Goal: Transaction & Acquisition: Purchase product/service

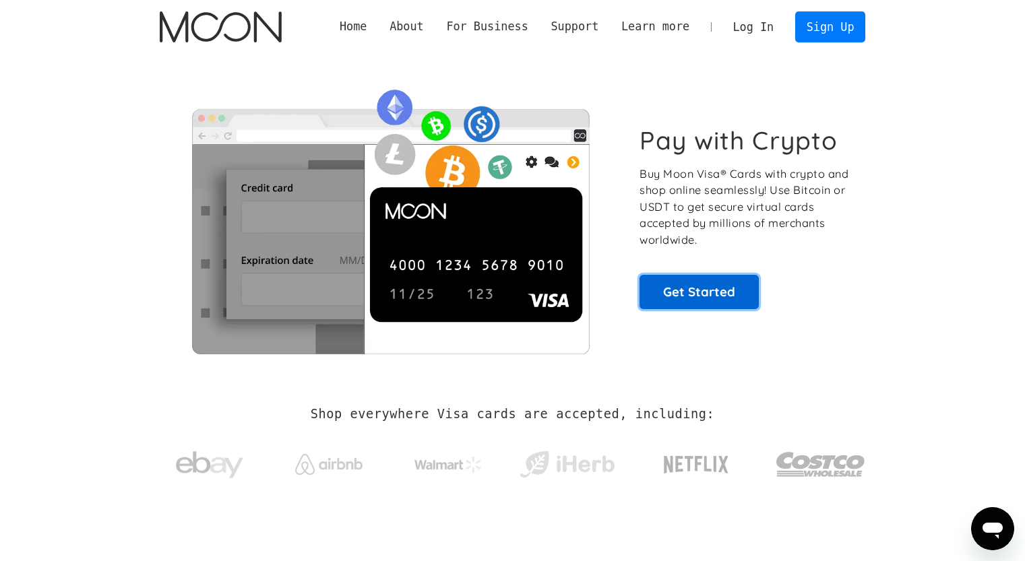
click at [703, 307] on link "Get Started" at bounding box center [698, 292] width 119 height 34
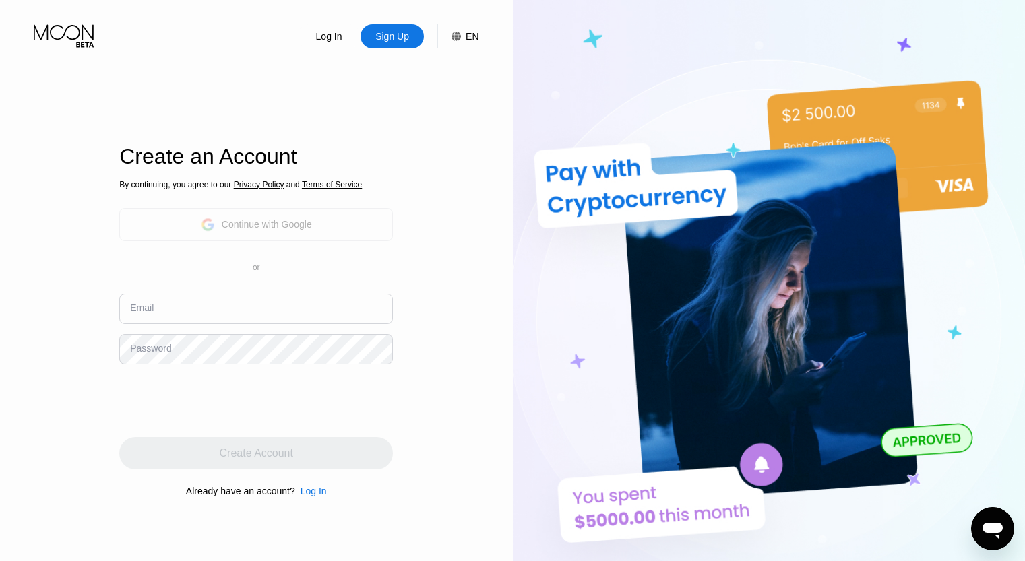
click at [278, 224] on div "Continue with Google" at bounding box center [267, 224] width 90 height 11
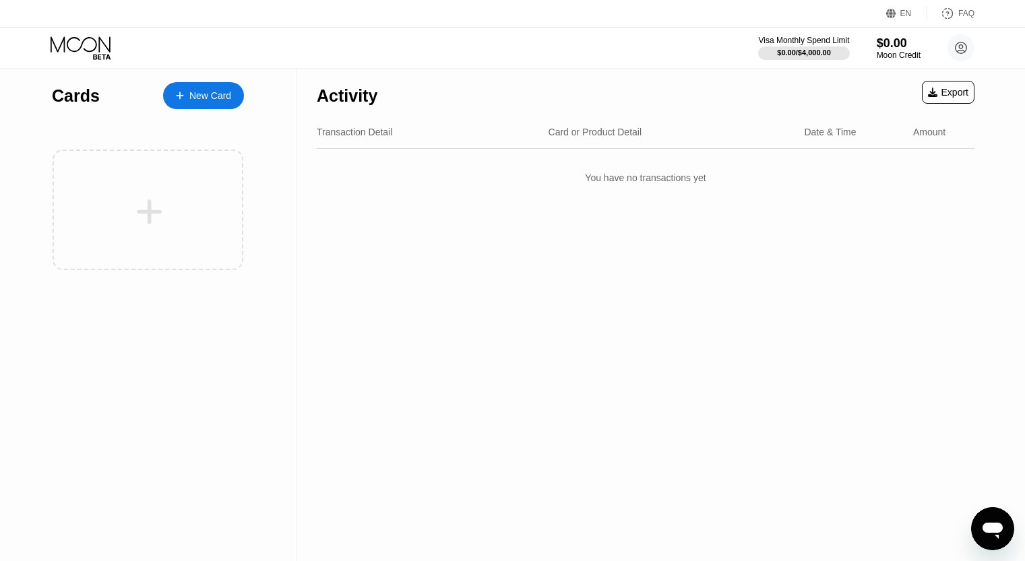
click at [182, 85] on div "New Card" at bounding box center [203, 95] width 81 height 27
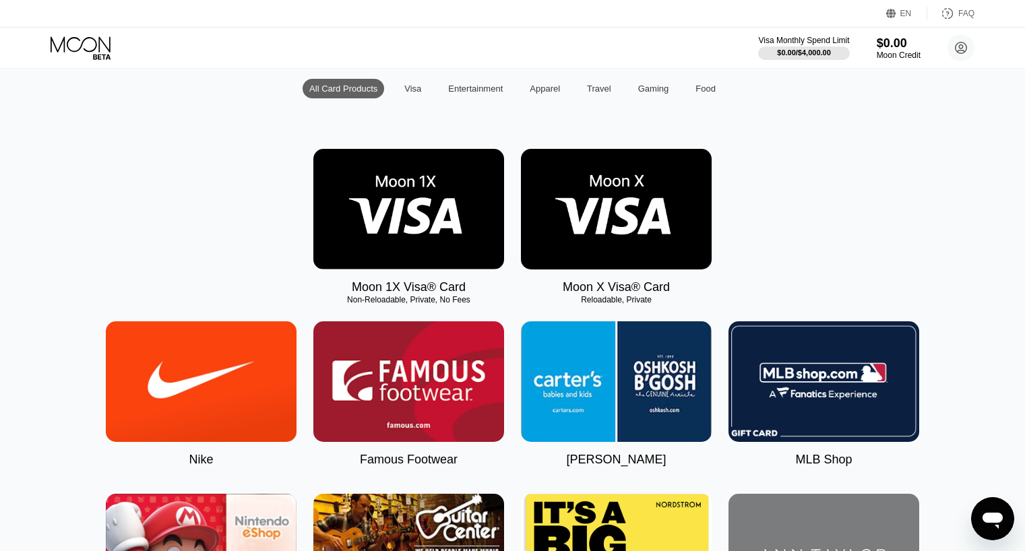
scroll to position [67, 0]
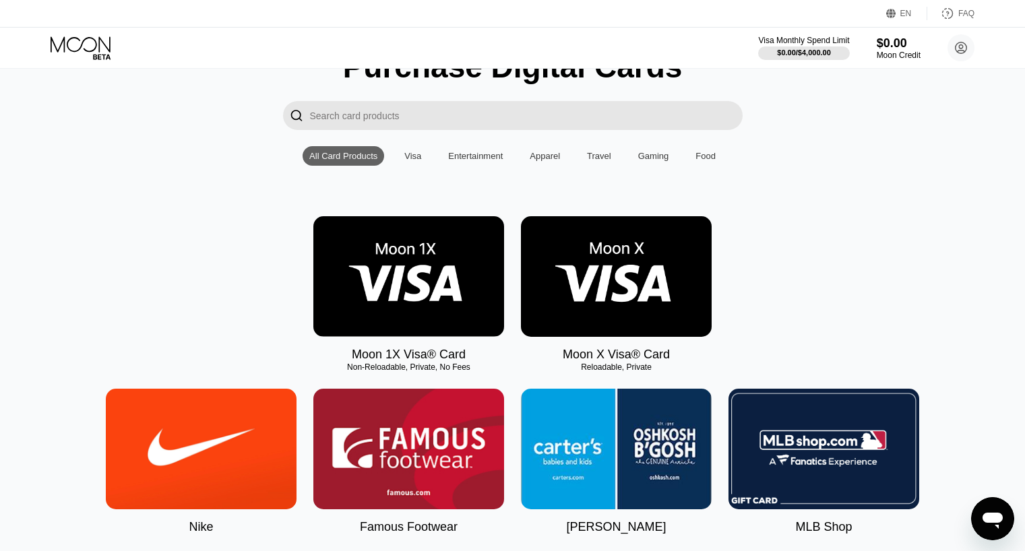
click at [625, 234] on img at bounding box center [616, 276] width 191 height 121
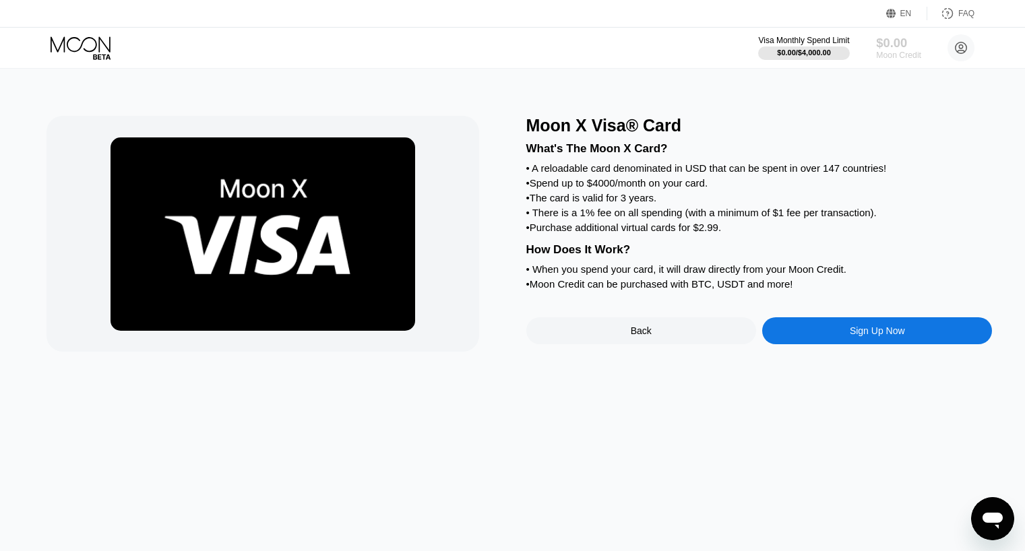
click at [898, 50] on div "$0.00" at bounding box center [898, 43] width 45 height 14
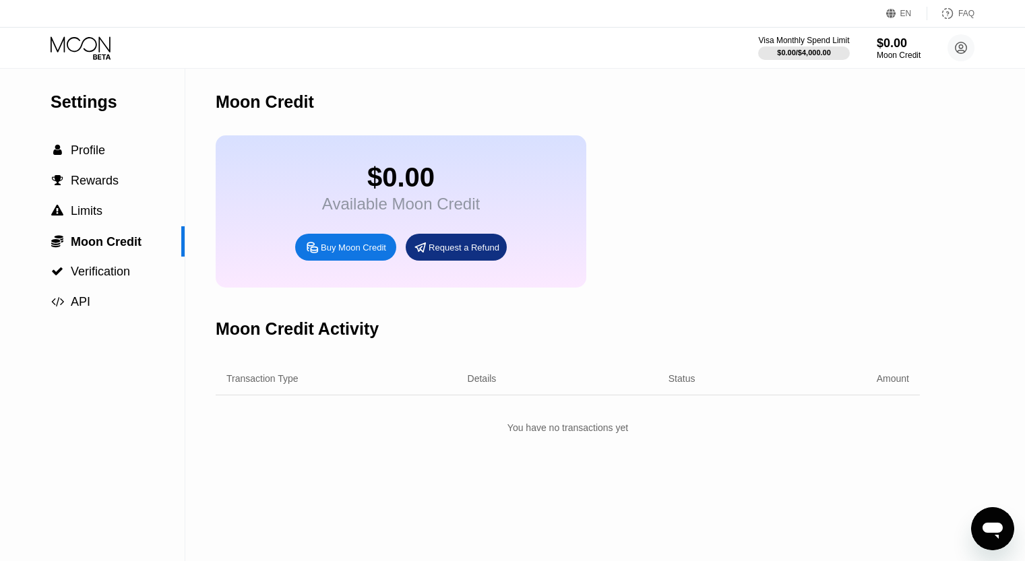
click at [344, 253] on div "Buy Moon Credit" at bounding box center [353, 247] width 65 height 11
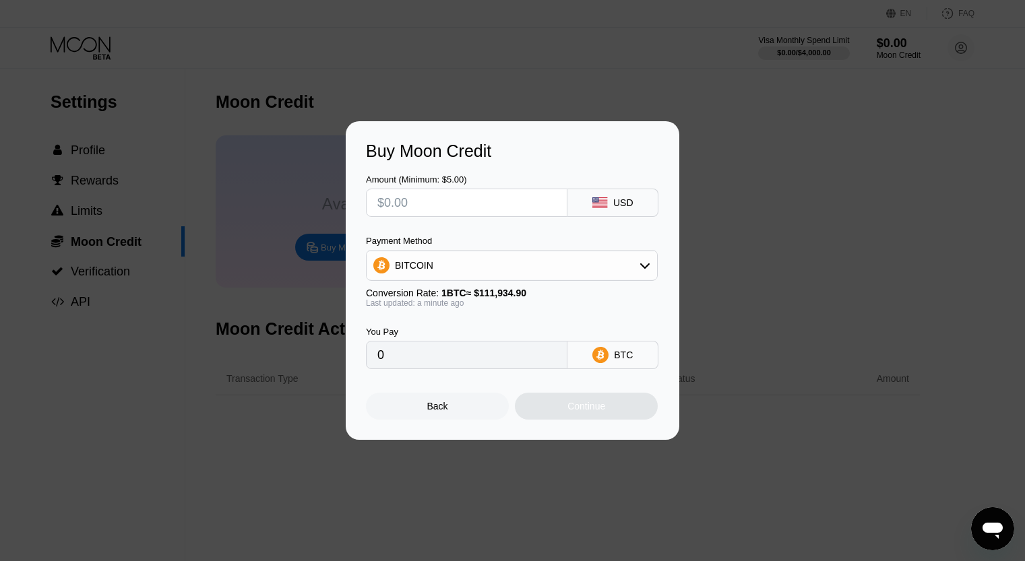
click at [875, 314] on div "Buy Moon Credit Amount (Minimum: $5.00) USD Payment Method BITCOIN Conversion R…" at bounding box center [512, 280] width 1025 height 319
click at [440, 409] on div "Back" at bounding box center [437, 406] width 21 height 11
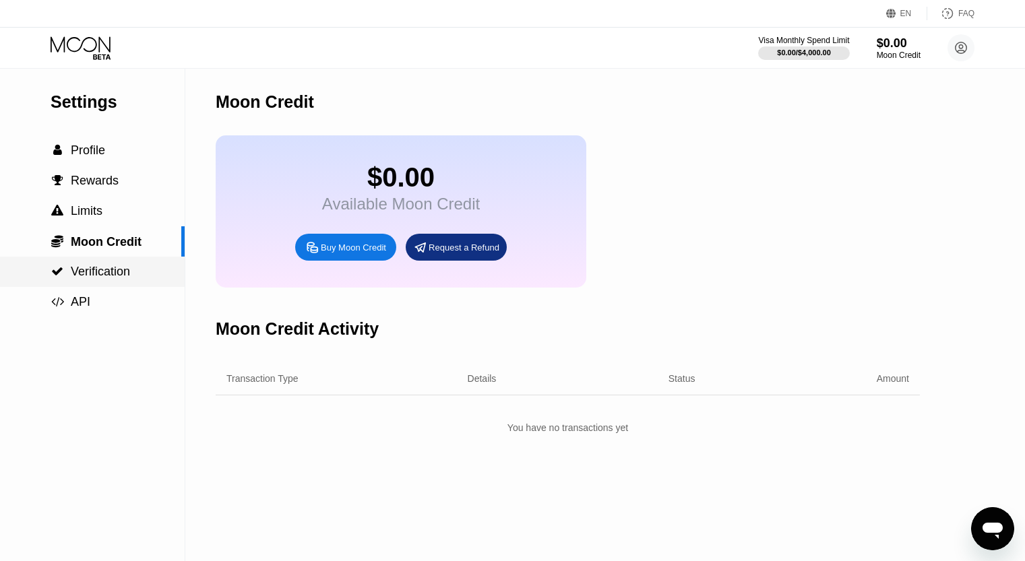
click at [125, 285] on div " Verification" at bounding box center [92, 272] width 185 height 30
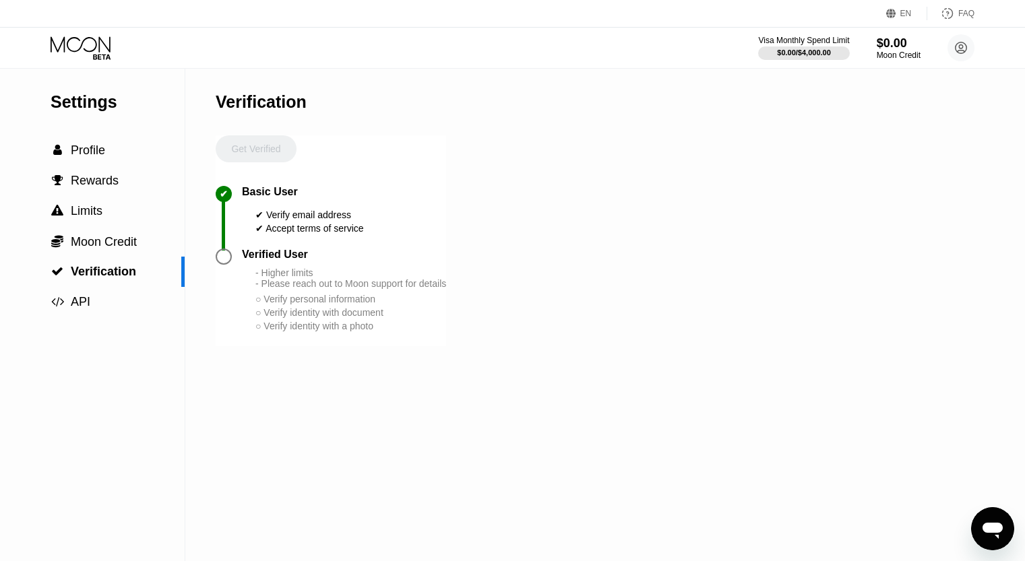
click at [386, 331] on div "○ Verify identity with a photo" at bounding box center [350, 326] width 191 height 11
click at [963, 53] on circle at bounding box center [960, 47] width 27 height 27
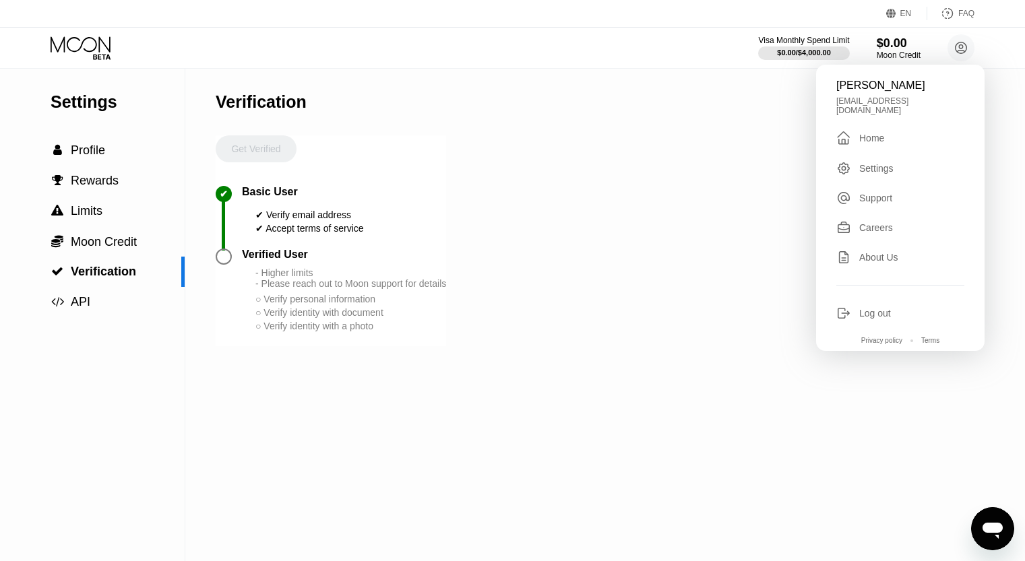
click at [889, 193] on div "Support" at bounding box center [875, 198] width 33 height 11
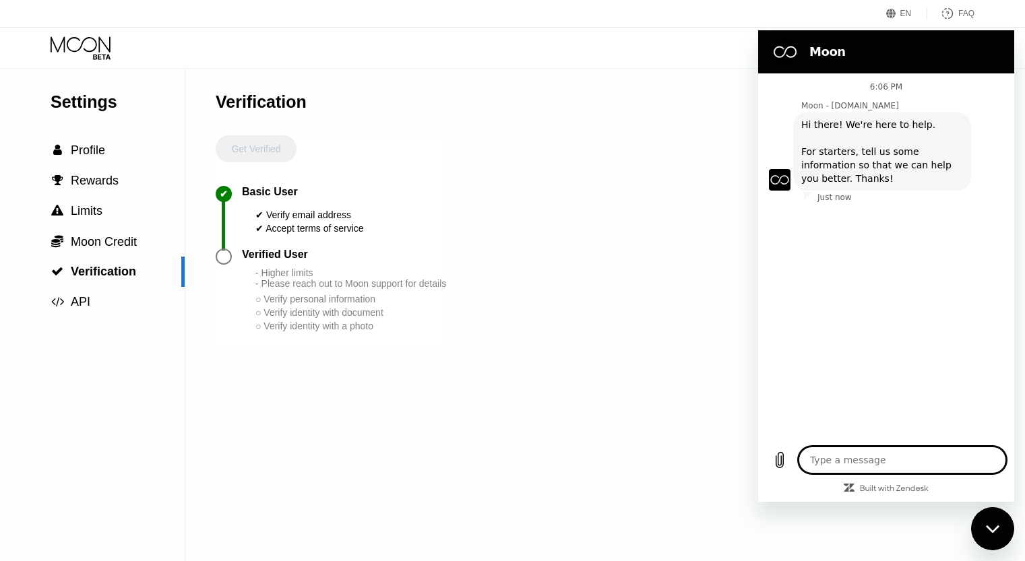
type textarea "x"
click at [875, 464] on textarea at bounding box center [902, 460] width 208 height 27
type textarea "h"
type textarea "x"
type textarea "he"
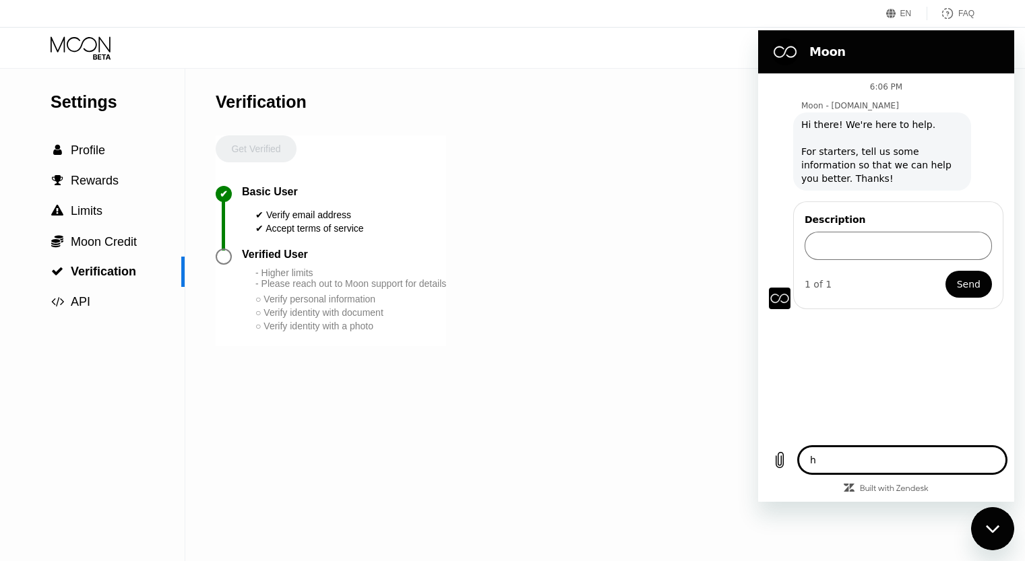
type textarea "x"
type textarea "hel"
type textarea "x"
type textarea "hell"
type textarea "x"
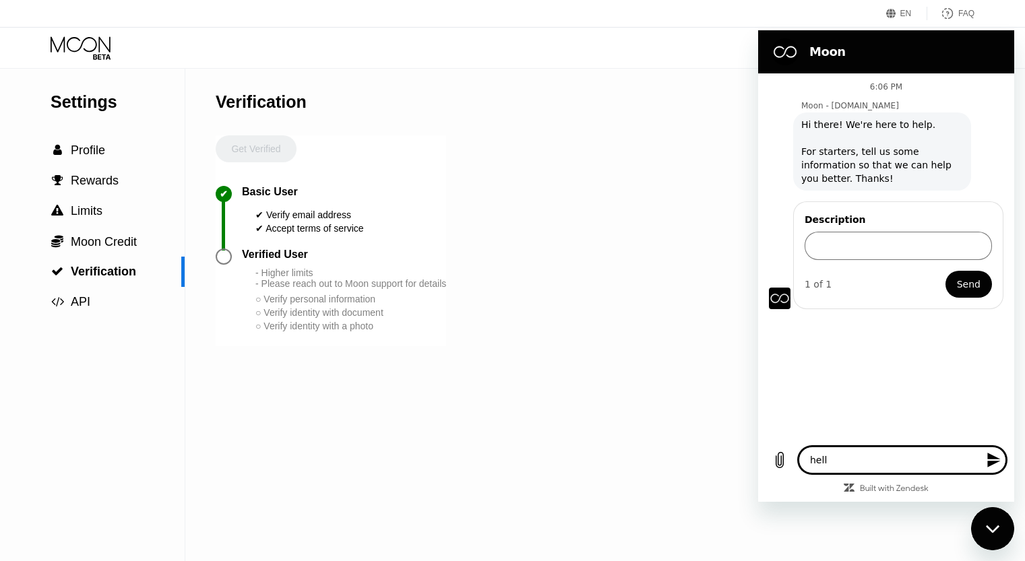
type textarea "hello"
type textarea "x"
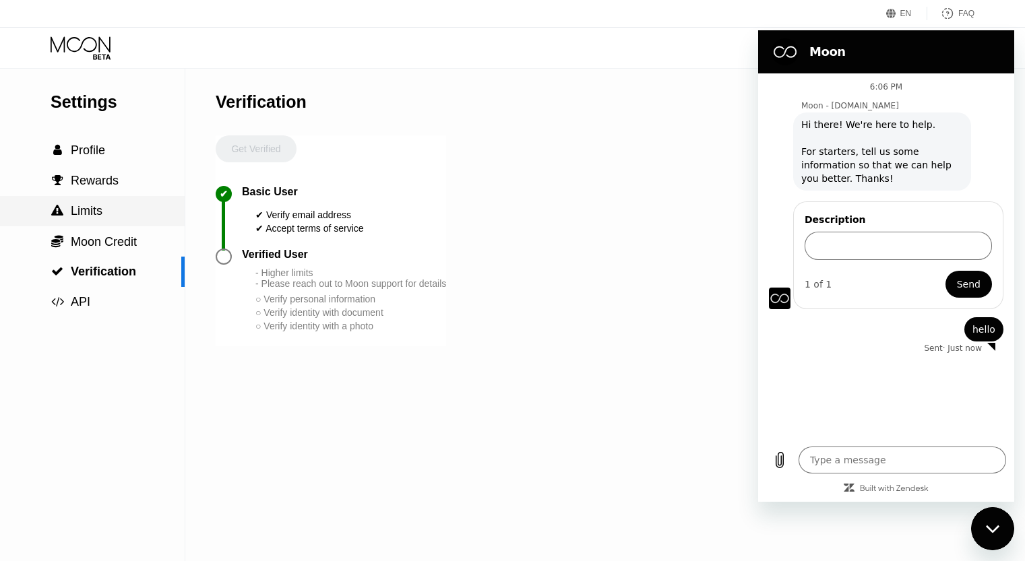
click at [75, 218] on span "Limits" at bounding box center [87, 210] width 32 height 13
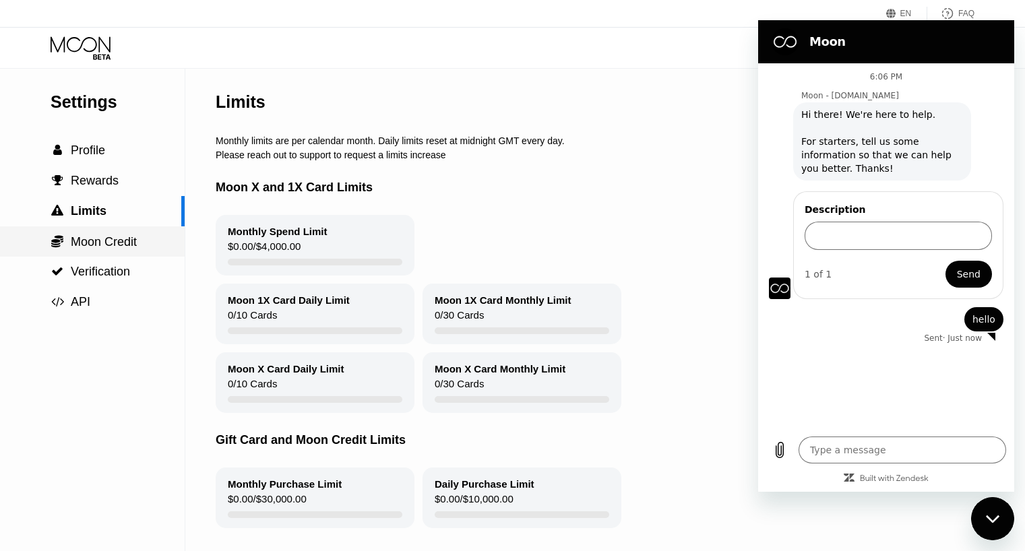
click at [103, 247] on span "Moon Credit" at bounding box center [104, 241] width 66 height 13
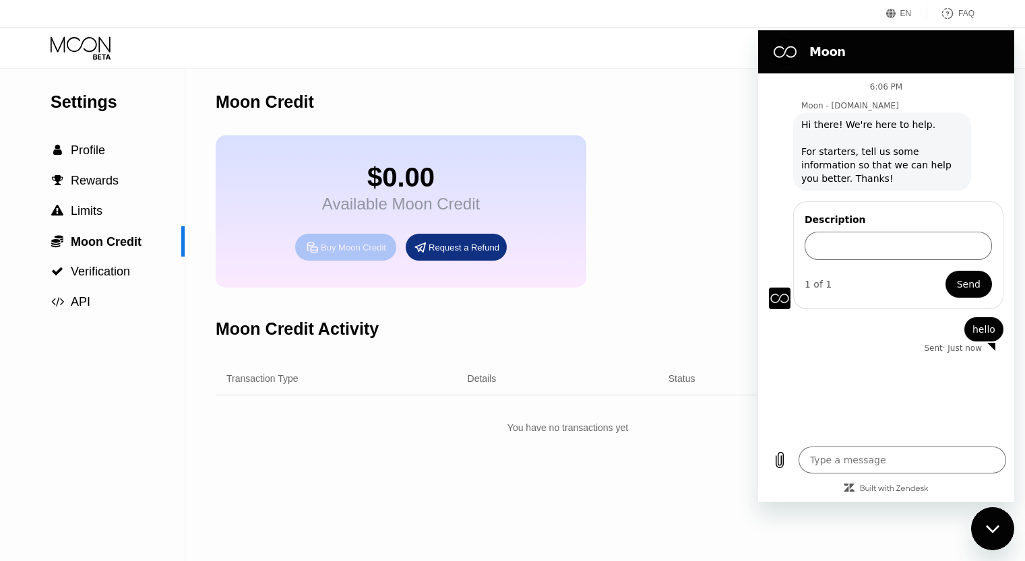
drag, startPoint x: 371, startPoint y: 257, endPoint x: 406, endPoint y: 259, distance: 34.4
click at [396, 259] on div "Buy Moon Credit Request a Refund" at bounding box center [401, 247] width 212 height 27
click at [119, 278] on span "Verification" at bounding box center [100, 271] width 59 height 13
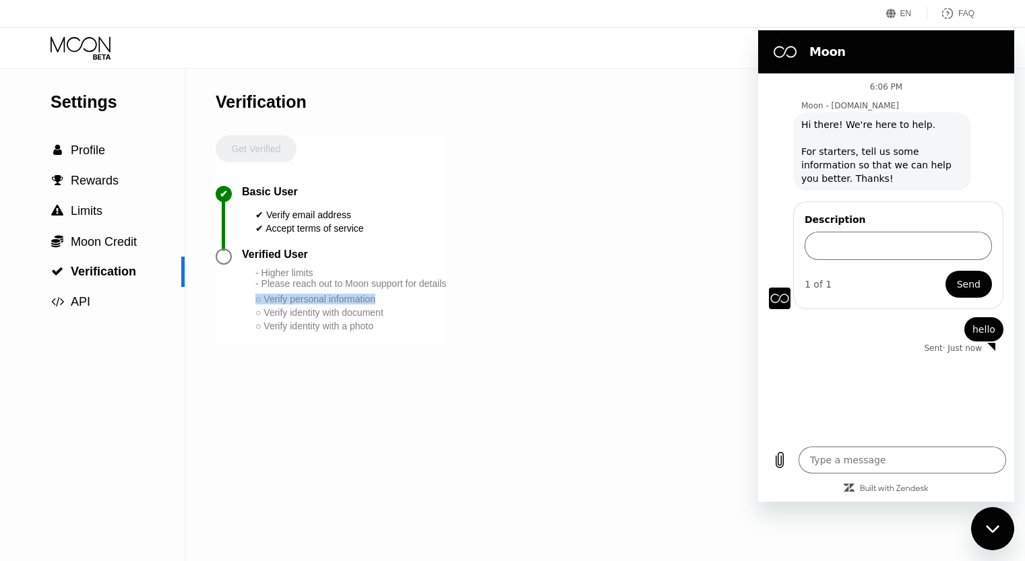
drag, startPoint x: 388, startPoint y: 315, endPoint x: 245, endPoint y: 310, distance: 143.6
type textarea "○ Verify personal information"
click at [245, 310] on div "Verified User - Higher limits - Please reach out to Moon support for details ○ …" at bounding box center [344, 291] width 204 height 84
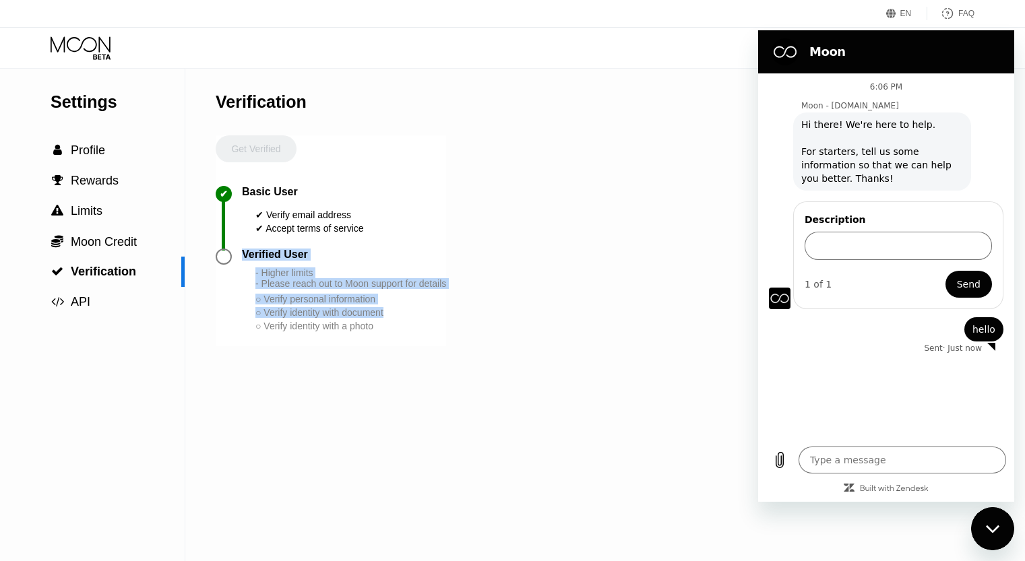
drag, startPoint x: 423, startPoint y: 334, endPoint x: 240, endPoint y: 327, distance: 183.4
click at [240, 327] on div "Verified User - Higher limits - Please reach out to Moon support for details ○ …" at bounding box center [331, 298] width 230 height 98
click at [428, 346] on div "Verified User - Higher limits - Please reach out to Moon support for details ○ …" at bounding box center [331, 298] width 230 height 98
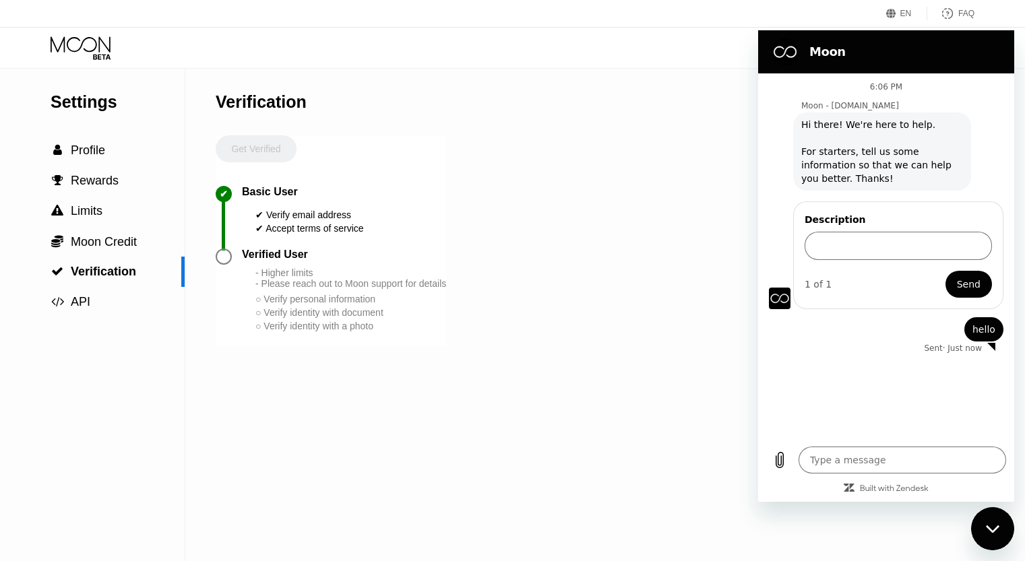
click at [393, 331] on div "○ Verify identity with a photo" at bounding box center [350, 326] width 191 height 11
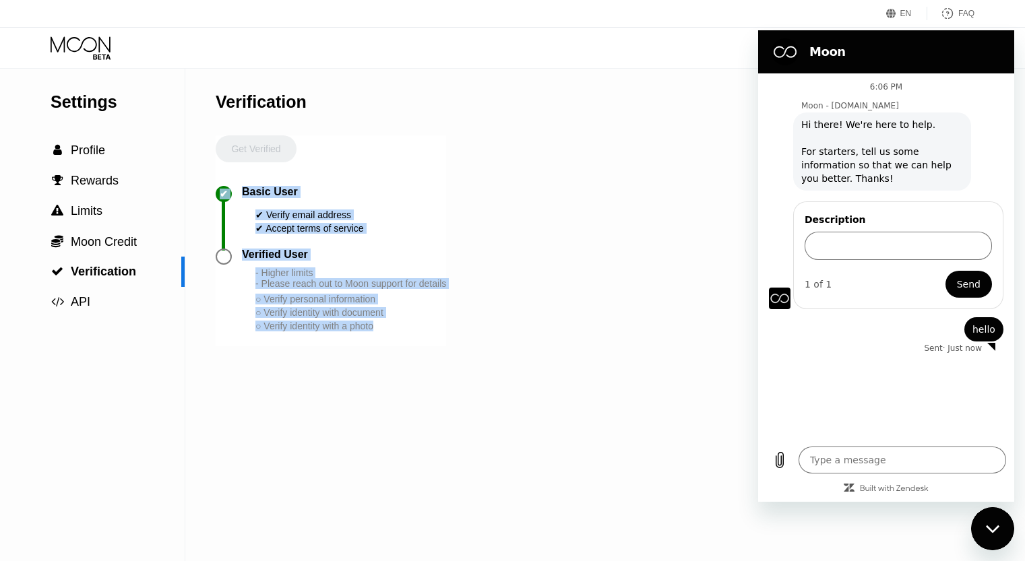
drag, startPoint x: 384, startPoint y: 345, endPoint x: 216, endPoint y: 201, distance: 221.3
click at [216, 201] on div "Get Verified ✔ Basic User ✔ Verify email address ✔ Accept terms of service Veri…" at bounding box center [331, 240] width 230 height 211
click at [403, 117] on div "Verification" at bounding box center [331, 102] width 230 height 67
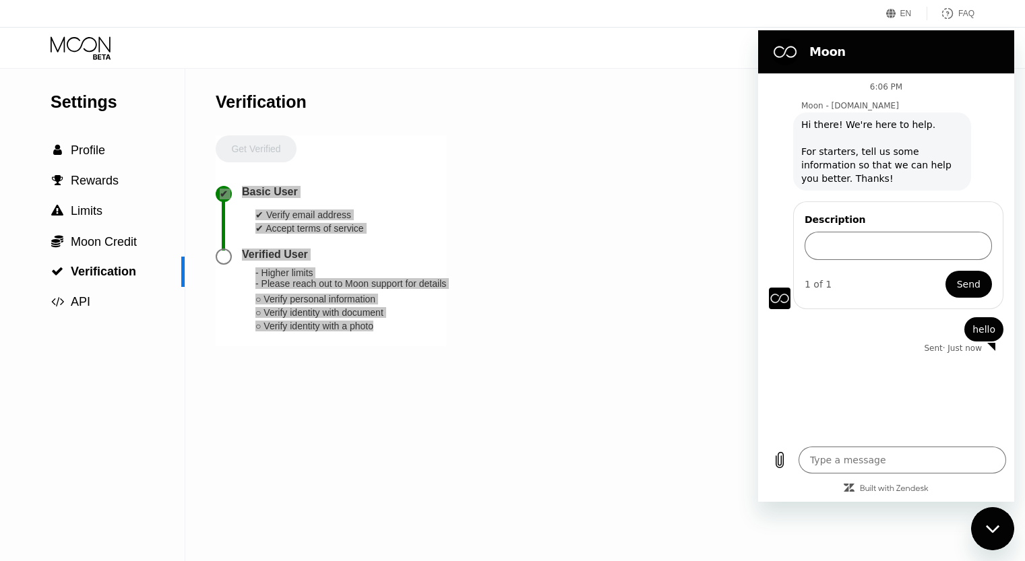
type textarea "x"
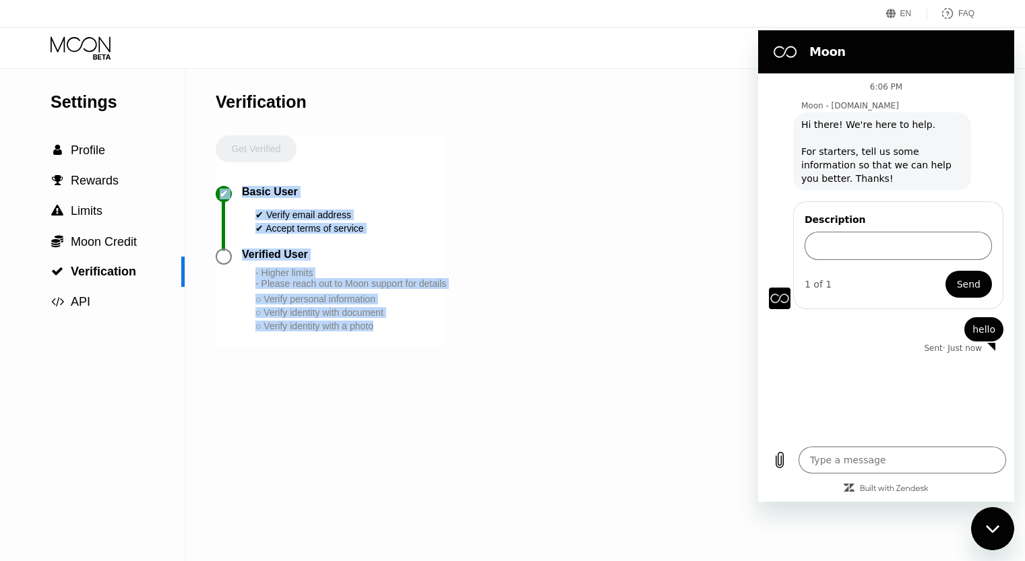
click at [711, 312] on div "Settings  Profile  Rewards  Limits  Moon Credit  Verification  API Verifi…" at bounding box center [512, 315] width 1025 height 493
click at [400, 249] on div "✔ Basic User ✔ Verify email address ✔ Accept terms of service" at bounding box center [331, 217] width 230 height 63
click at [278, 261] on div "Verified User" at bounding box center [275, 255] width 66 height 12
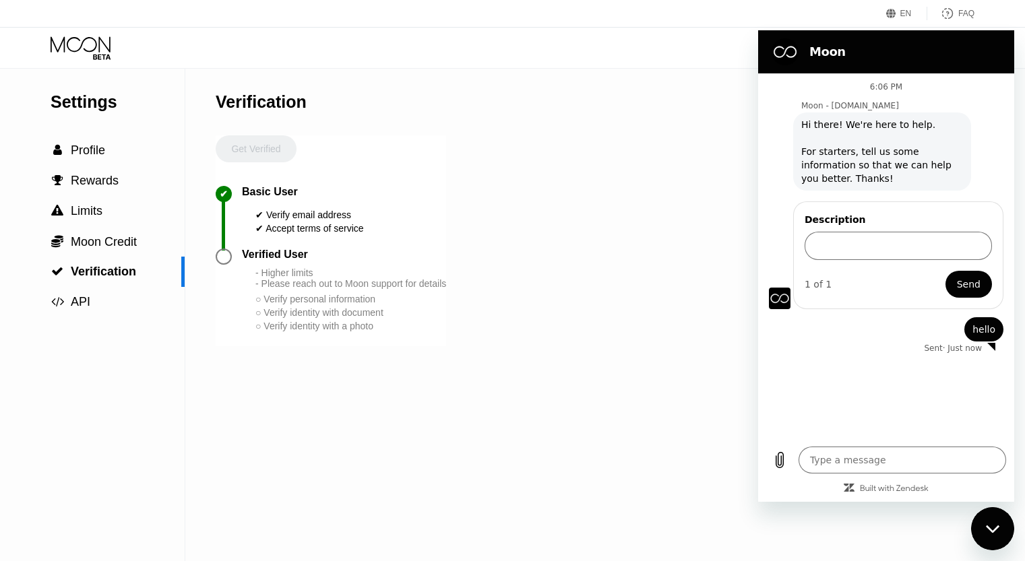
click at [223, 265] on div at bounding box center [224, 257] width 16 height 16
click at [108, 271] on span "Verification" at bounding box center [103, 271] width 65 height 13
click at [247, 149] on div "Get Verified" at bounding box center [256, 160] width 81 height 51
click at [625, 365] on div "Settings  Profile  Rewards  Limits  Moon Credit  Verification  API Verifi…" at bounding box center [512, 315] width 1025 height 493
click at [94, 149] on span "Profile" at bounding box center [88, 150] width 34 height 13
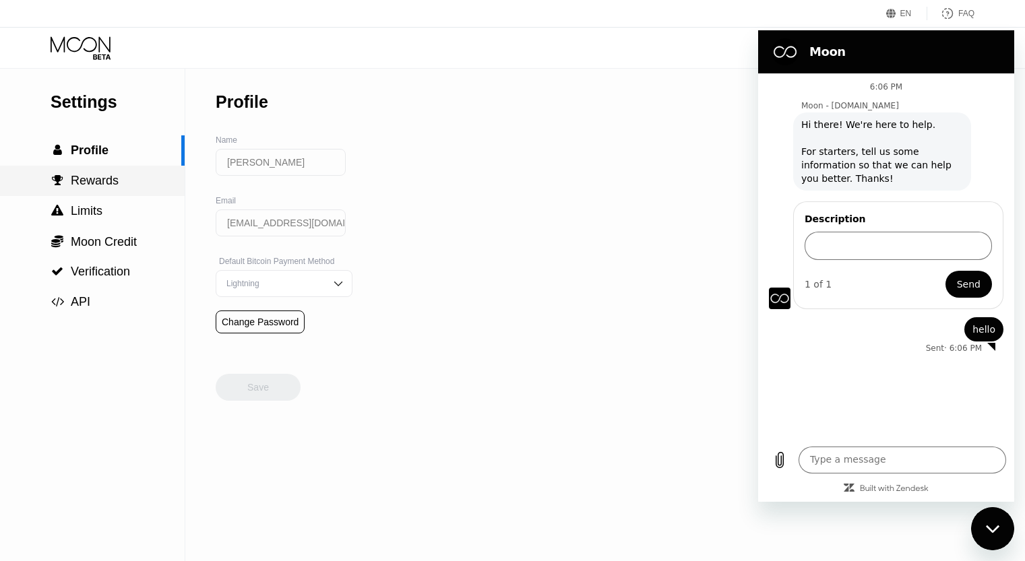
click at [99, 179] on span "Rewards" at bounding box center [95, 180] width 48 height 13
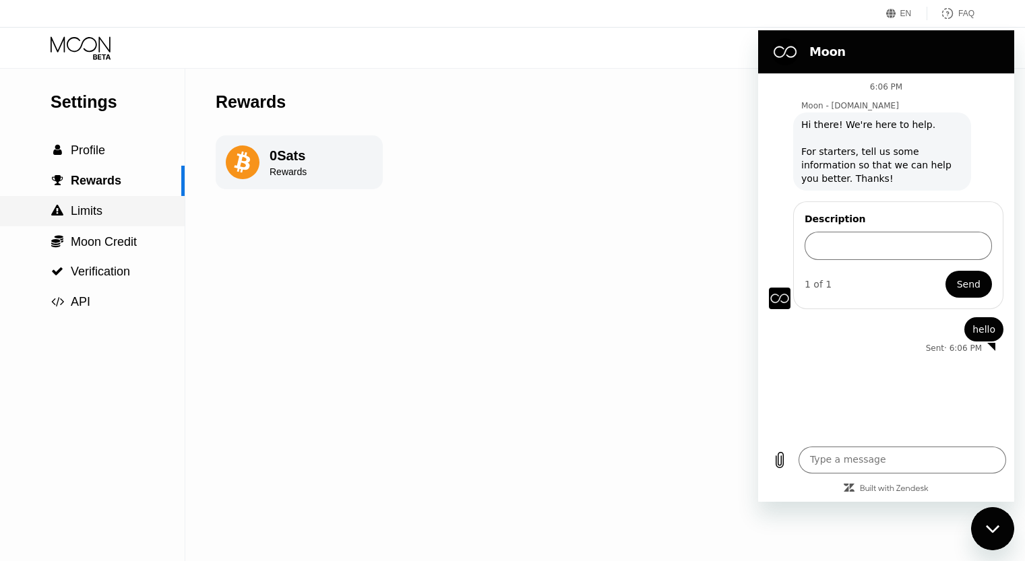
click at [92, 208] on span "Limits" at bounding box center [87, 210] width 32 height 13
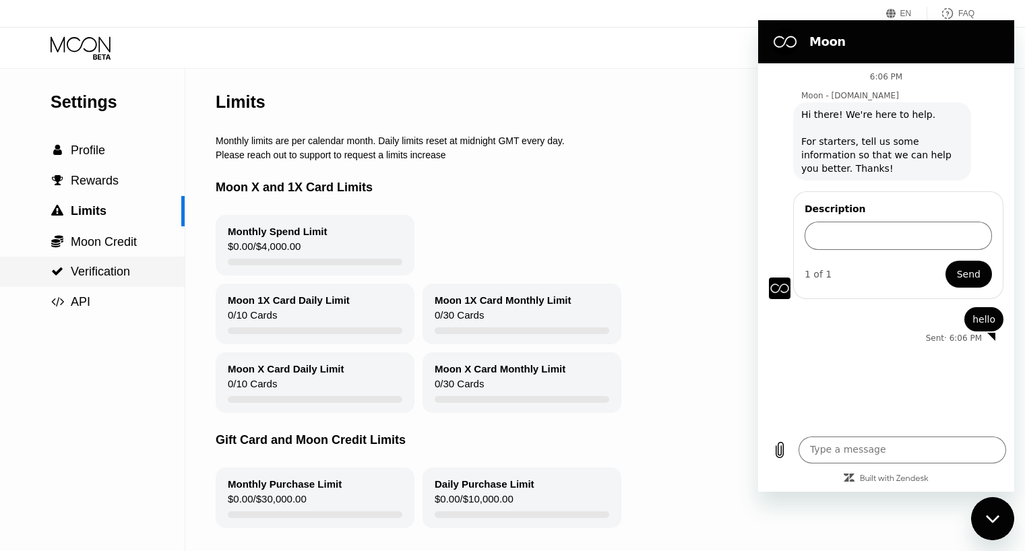
click at [98, 267] on span "Verification" at bounding box center [100, 271] width 59 height 13
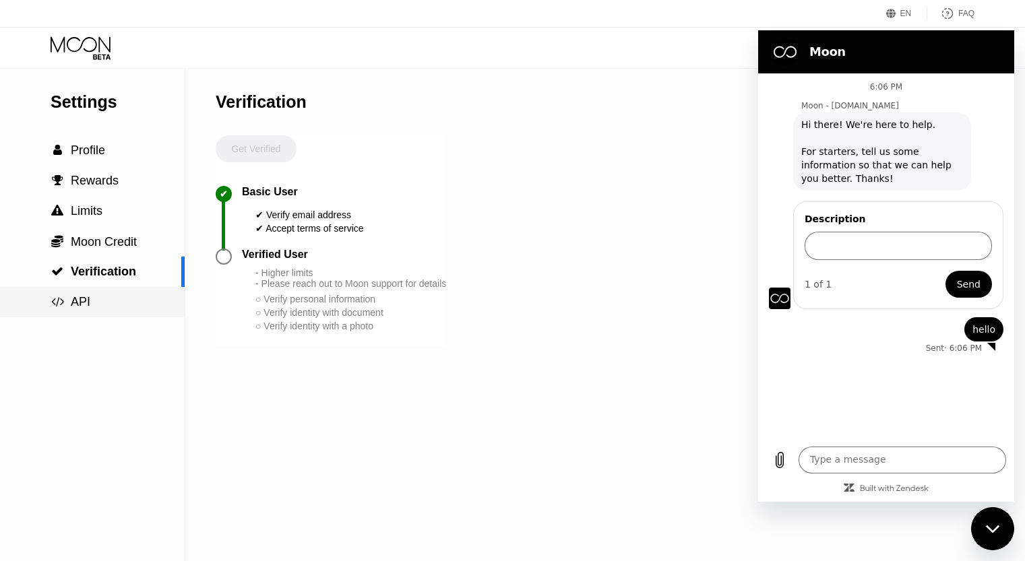
click at [71, 302] on span "API" at bounding box center [81, 301] width 20 height 13
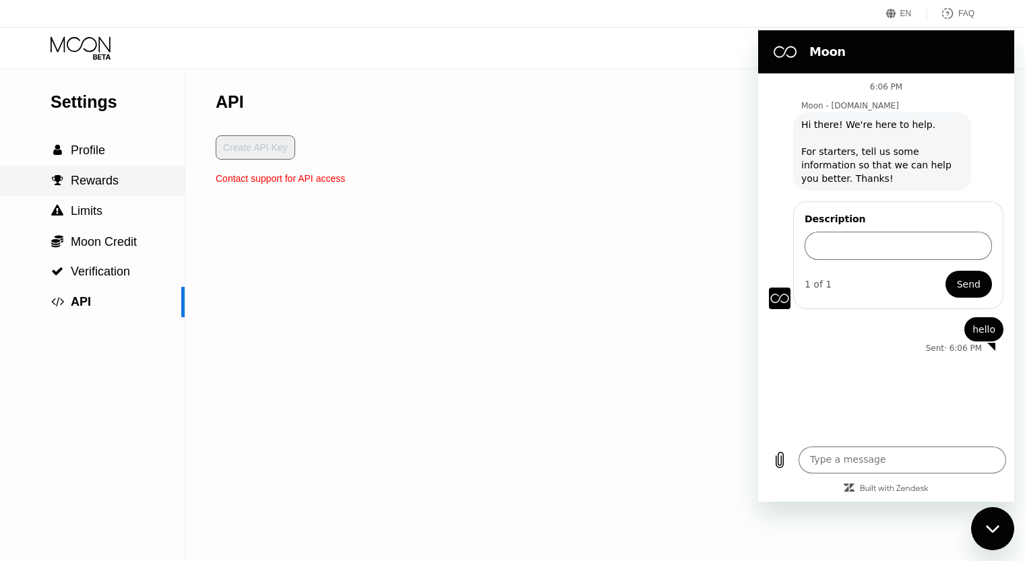
click at [83, 130] on div "Settings  Profile  Rewards  Limits  Moon Credit  Verification  API" at bounding box center [92, 193] width 185 height 249
click at [80, 170] on div " Rewards" at bounding box center [92, 181] width 185 height 30
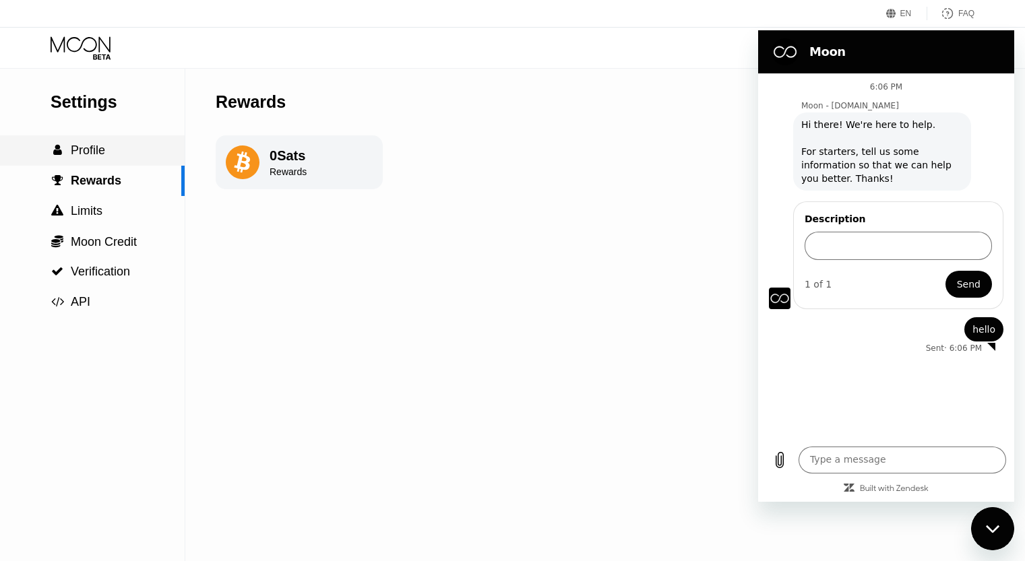
click at [80, 157] on span "Profile" at bounding box center [88, 150] width 34 height 13
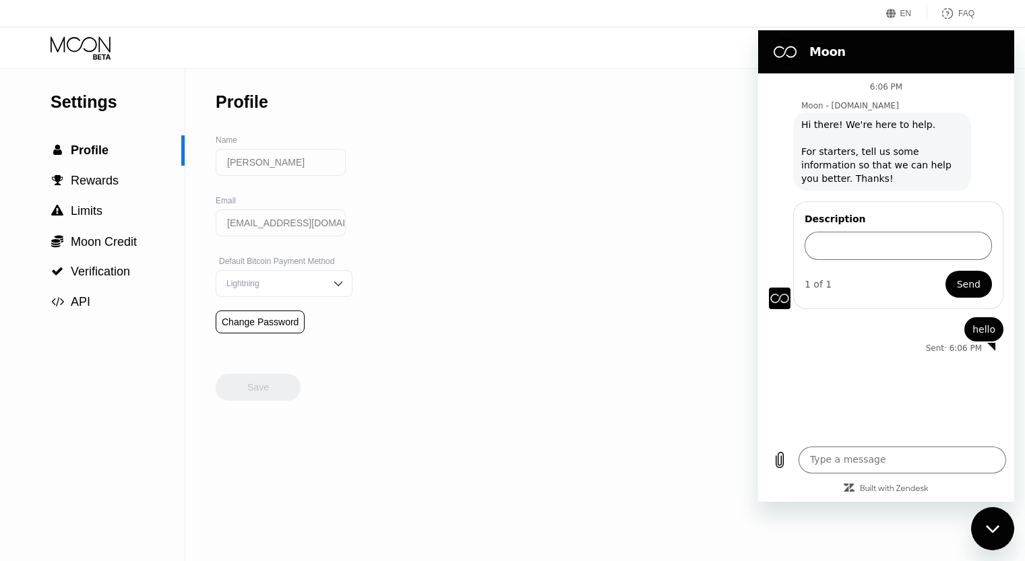
click at [80, 59] on icon at bounding box center [82, 48] width 63 height 24
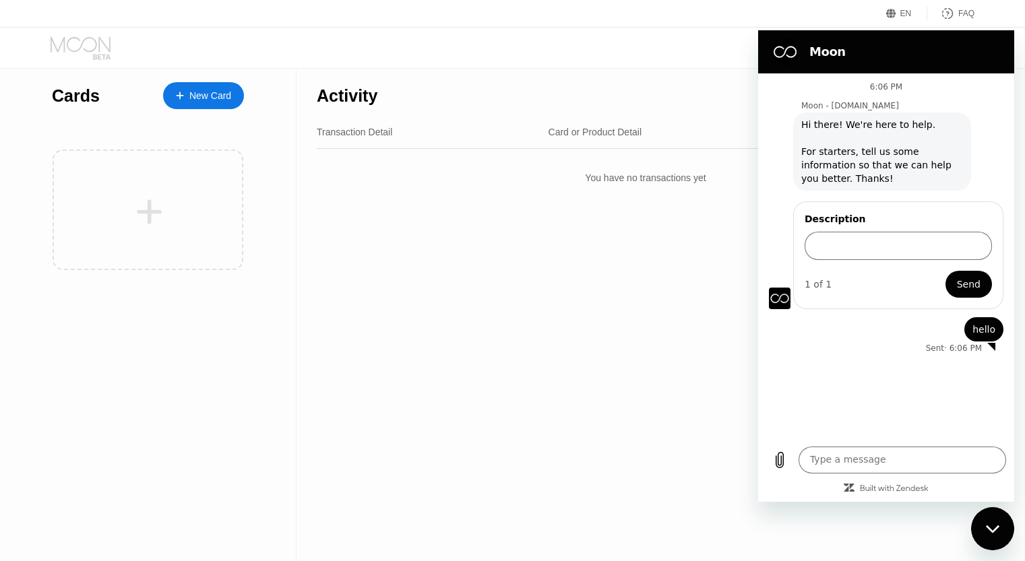
click at [81, 56] on icon at bounding box center [82, 48] width 63 height 24
click at [182, 89] on div "New Card" at bounding box center [203, 95] width 81 height 27
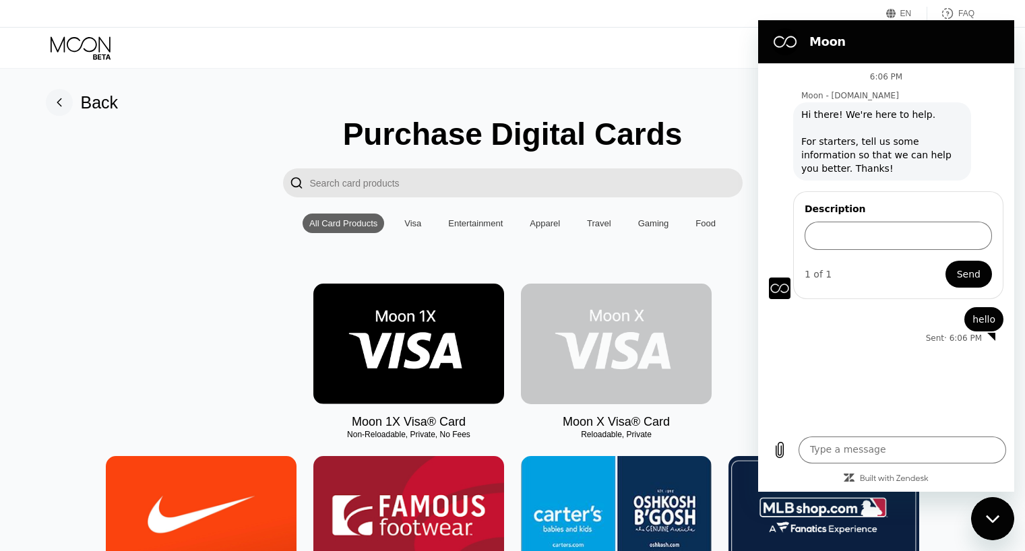
click at [620, 355] on img at bounding box center [616, 344] width 191 height 121
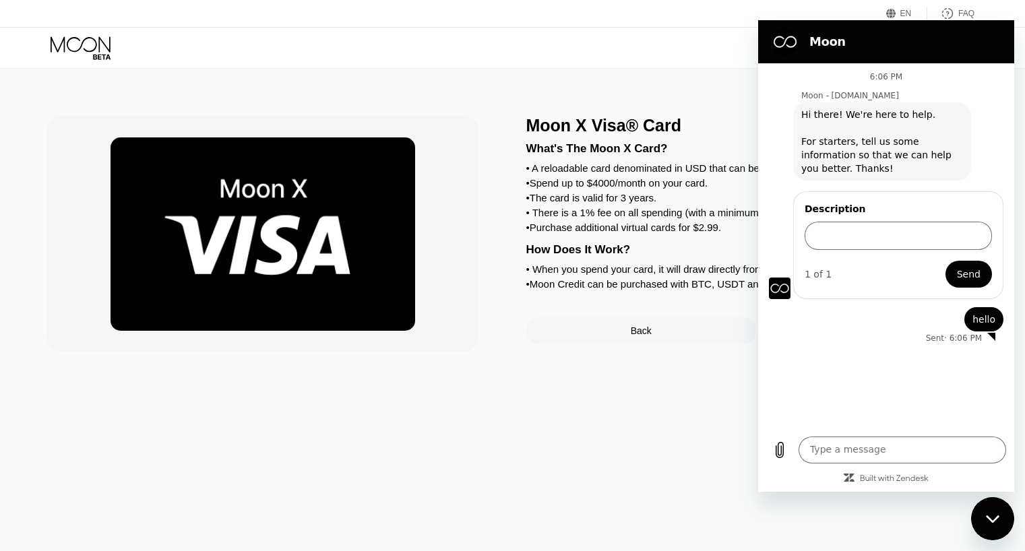
click at [990, 517] on icon "Close messaging window" at bounding box center [993, 519] width 14 height 9
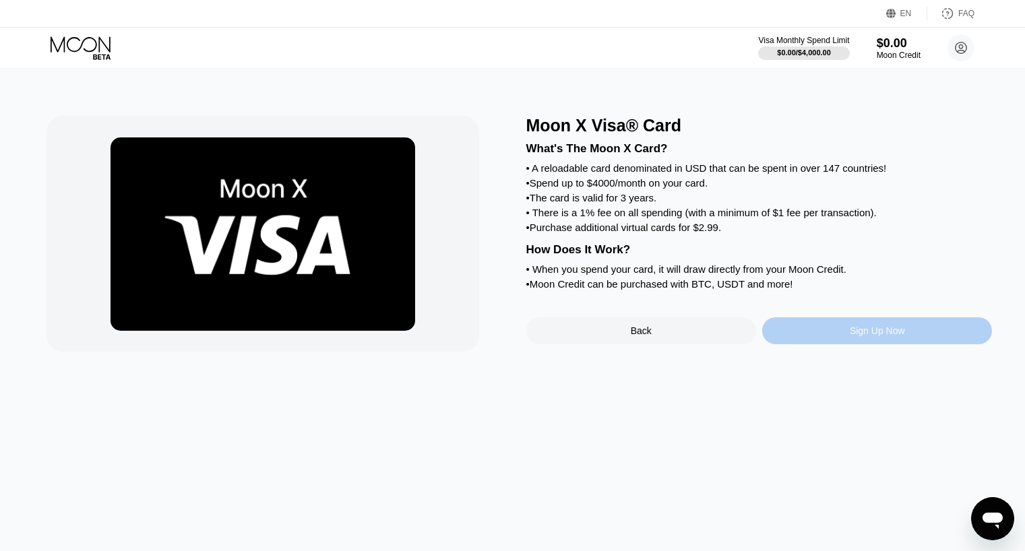
click at [868, 340] on div "Sign Up Now" at bounding box center [877, 330] width 230 height 27
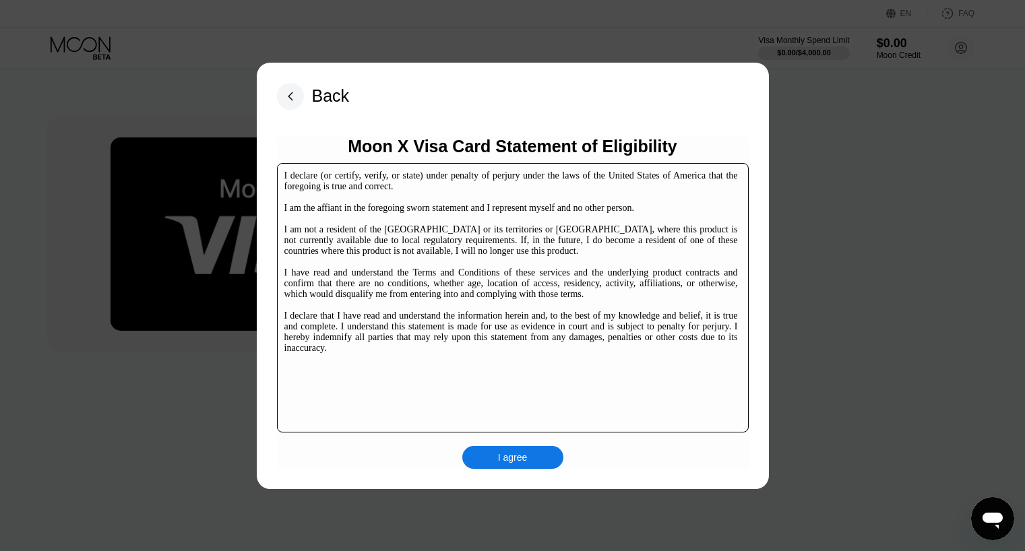
click at [491, 458] on div "I agree" at bounding box center [512, 457] width 101 height 23
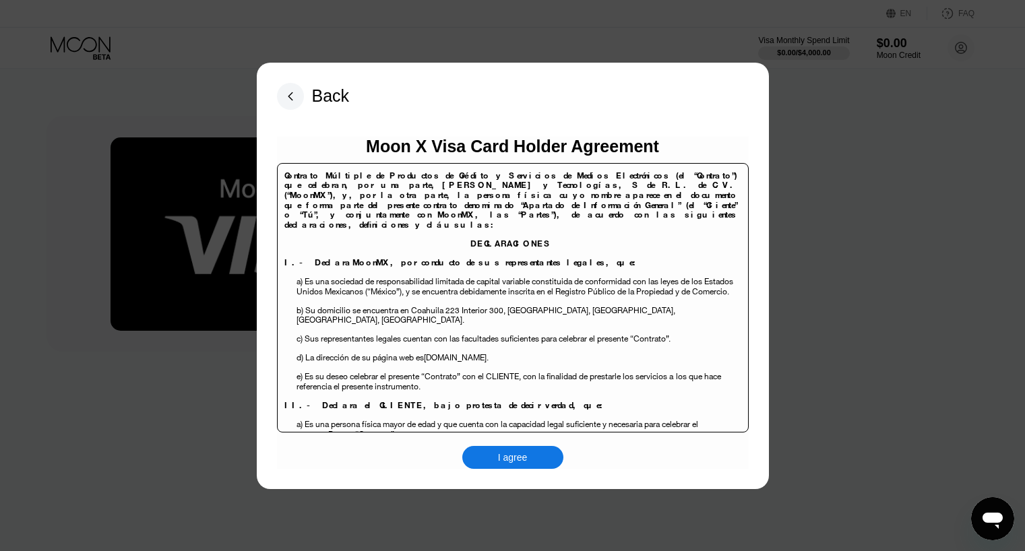
click at [517, 459] on div "I agree" at bounding box center [513, 457] width 30 height 12
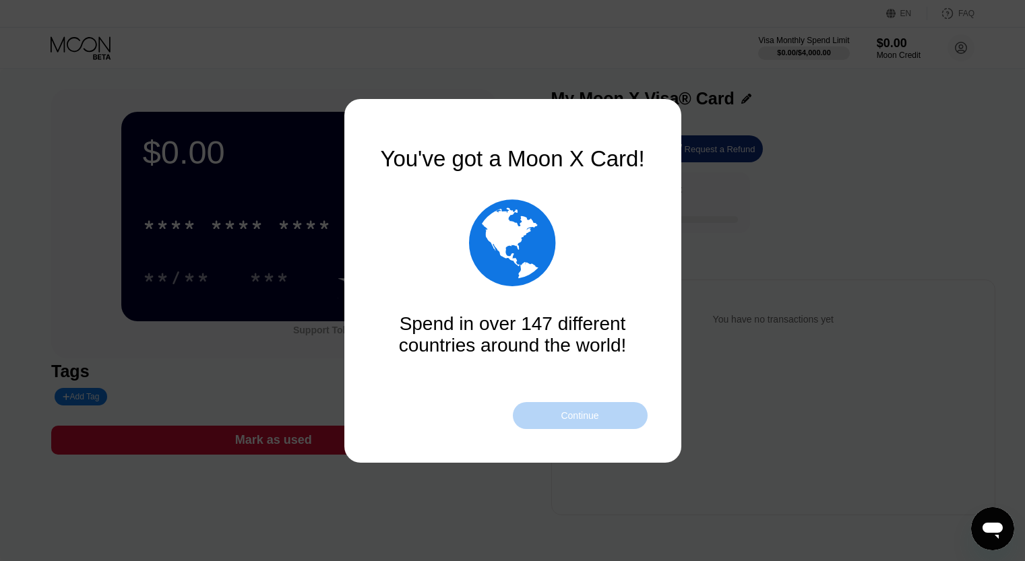
click at [598, 418] on div "Continue" at bounding box center [580, 415] width 38 height 11
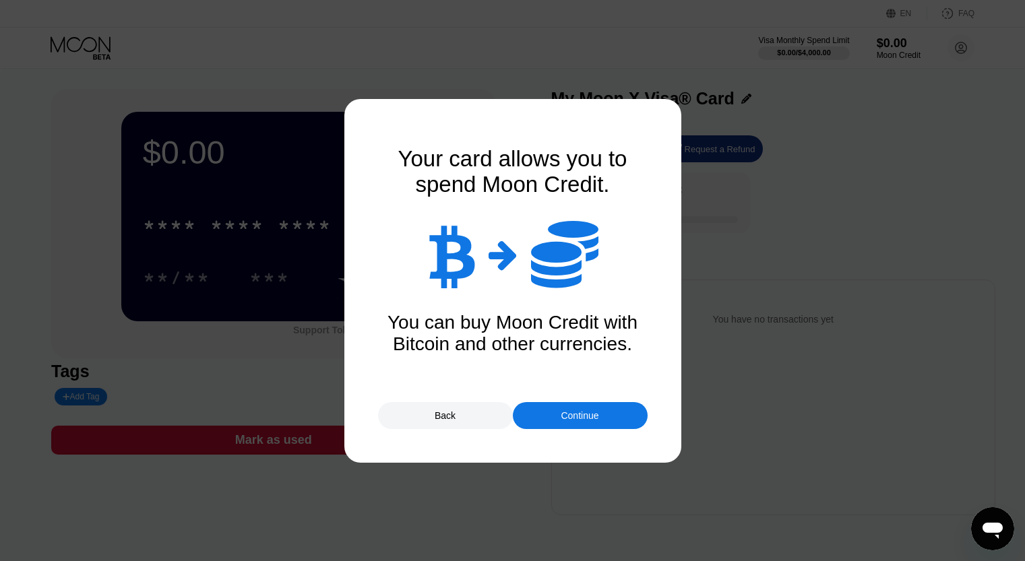
click at [579, 415] on div "Continue" at bounding box center [580, 415] width 38 height 11
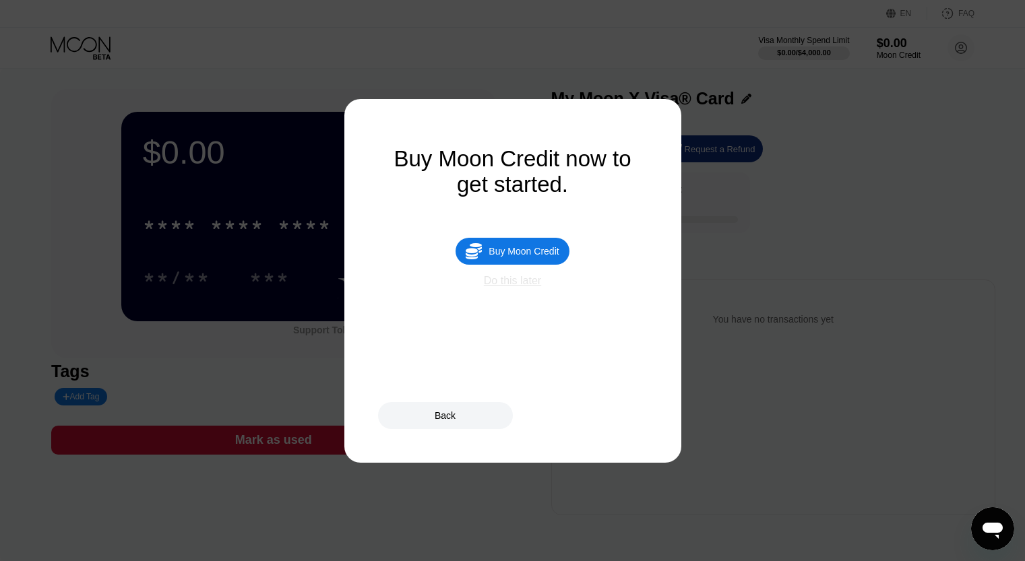
drag, startPoint x: 516, startPoint y: 292, endPoint x: 703, endPoint y: 360, distance: 199.3
click at [515, 287] on div "Do this later" at bounding box center [512, 281] width 57 height 12
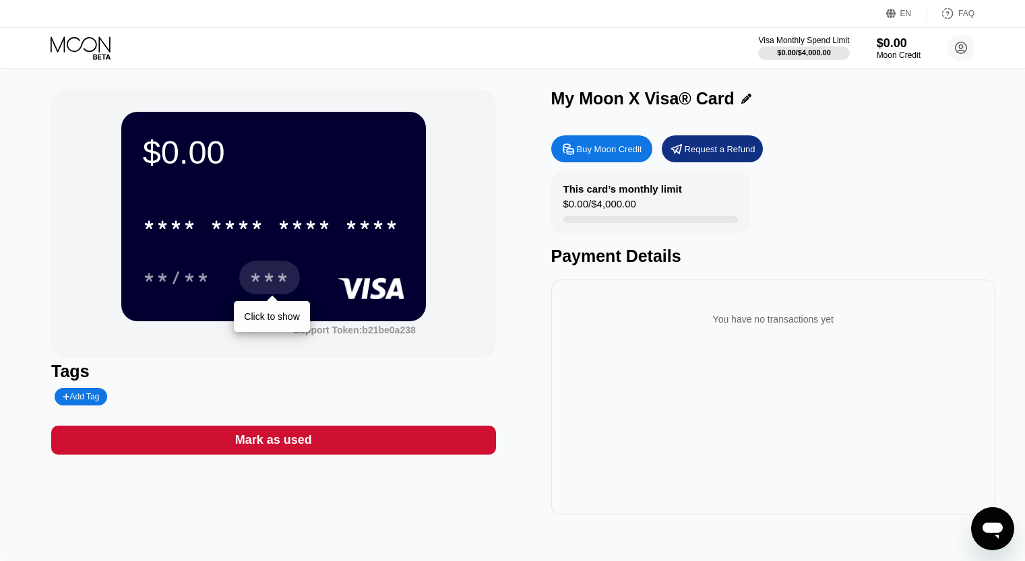
click at [250, 274] on div "***" at bounding box center [269, 280] width 40 height 22
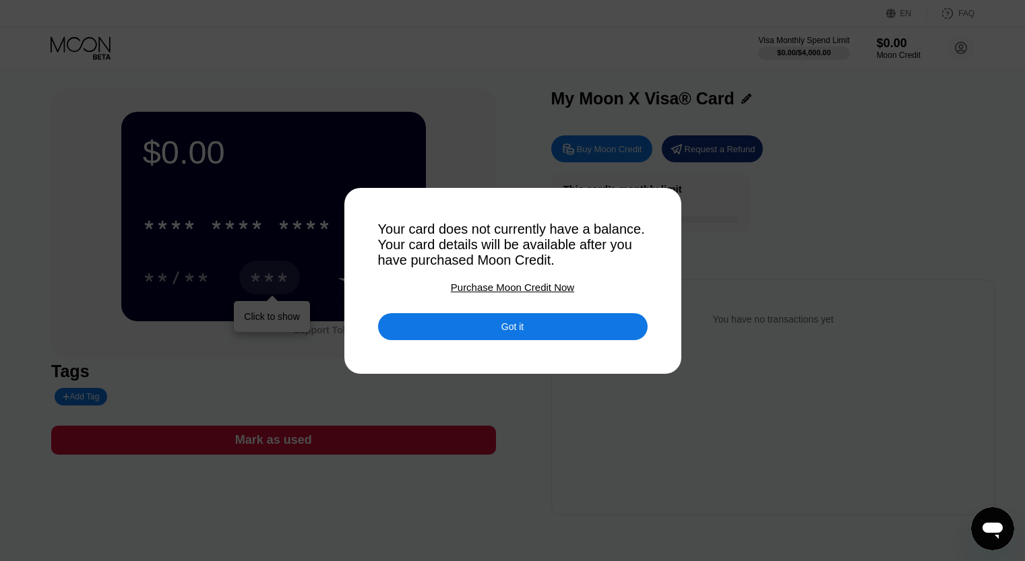
click at [565, 333] on div "Got it" at bounding box center [512, 326] width 269 height 27
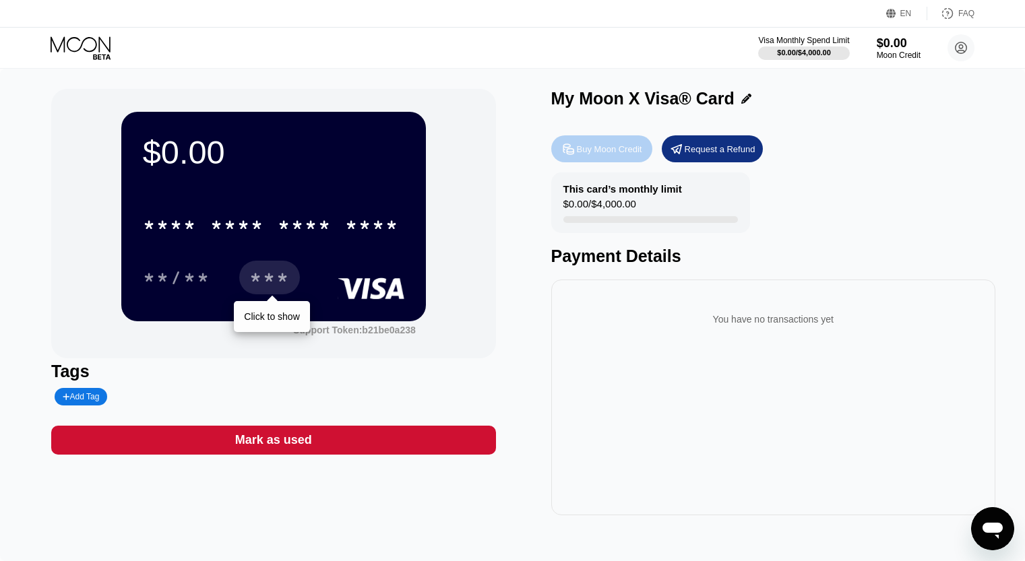
click at [603, 162] on div "Buy Moon Credit" at bounding box center [601, 148] width 101 height 27
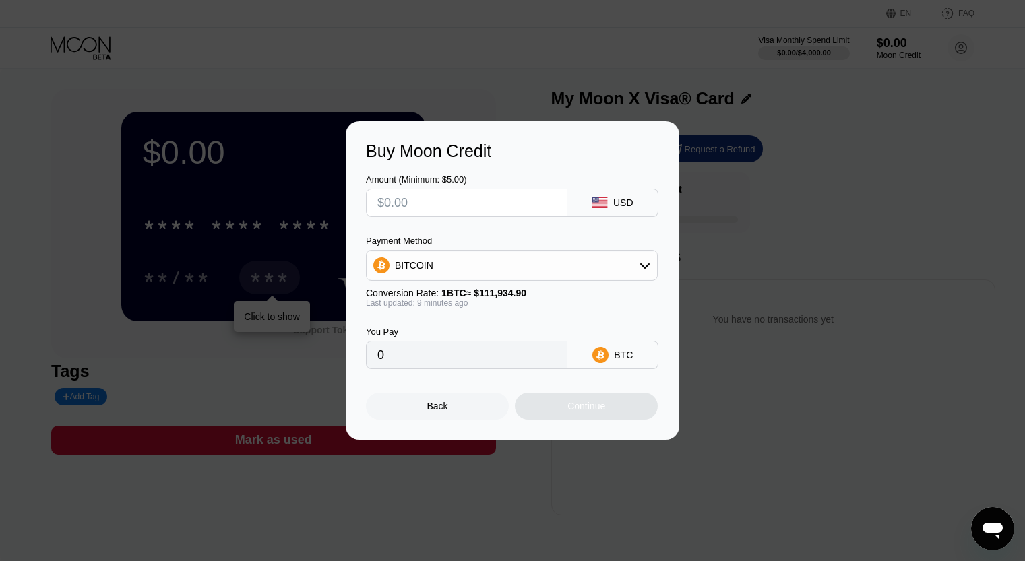
click at [564, 201] on div at bounding box center [466, 203] width 201 height 28
click at [629, 199] on div "USD" at bounding box center [623, 202] width 20 height 11
click at [614, 206] on div "USD" at bounding box center [623, 202] width 20 height 11
click at [497, 203] on input "text" at bounding box center [466, 202] width 179 height 27
type input "$1"
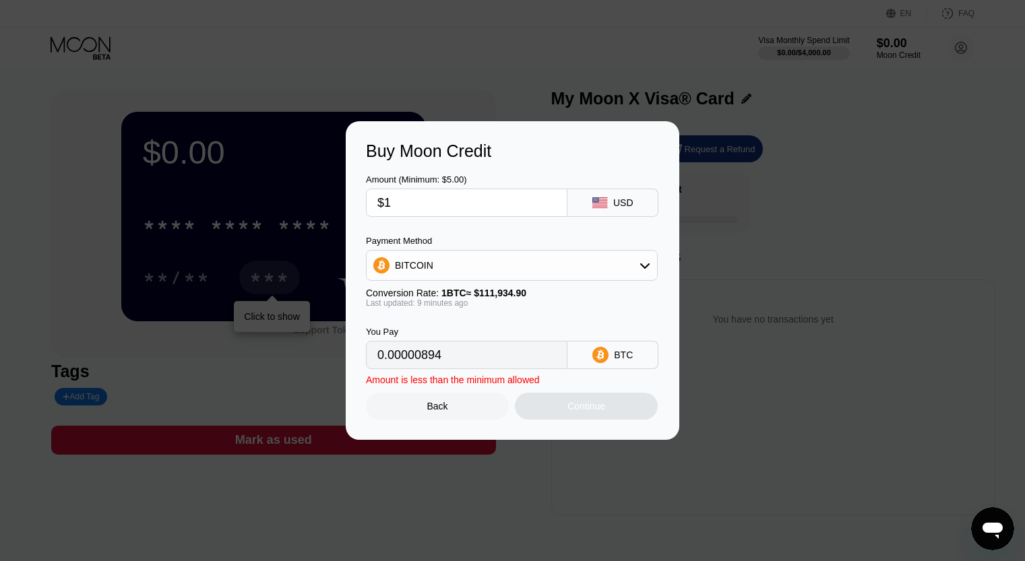
type input "0.00000894"
type input "$10"
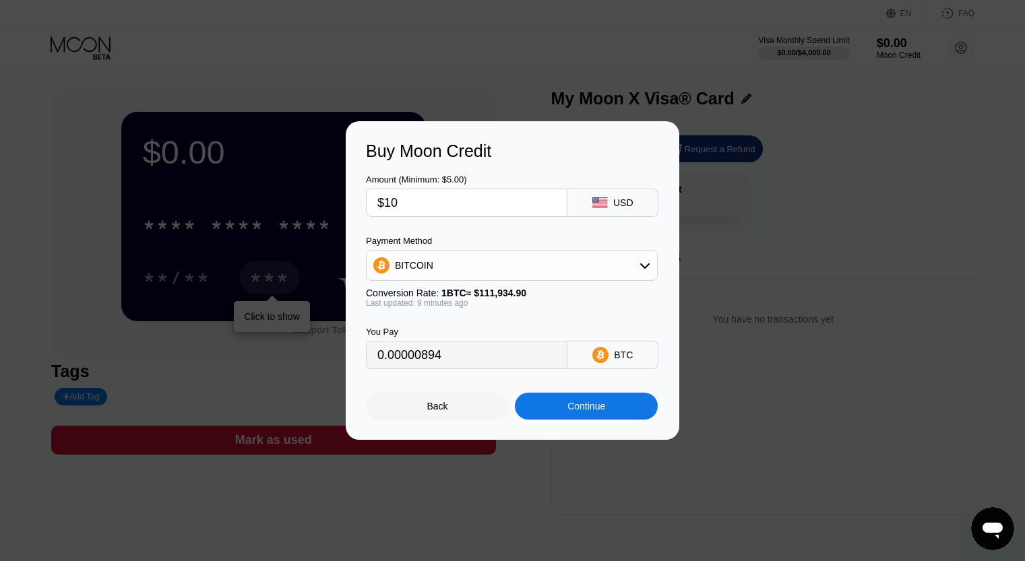
type input "0.00008936"
type input "$10"
click at [501, 267] on div "BITCOIN" at bounding box center [512, 265] width 290 height 27
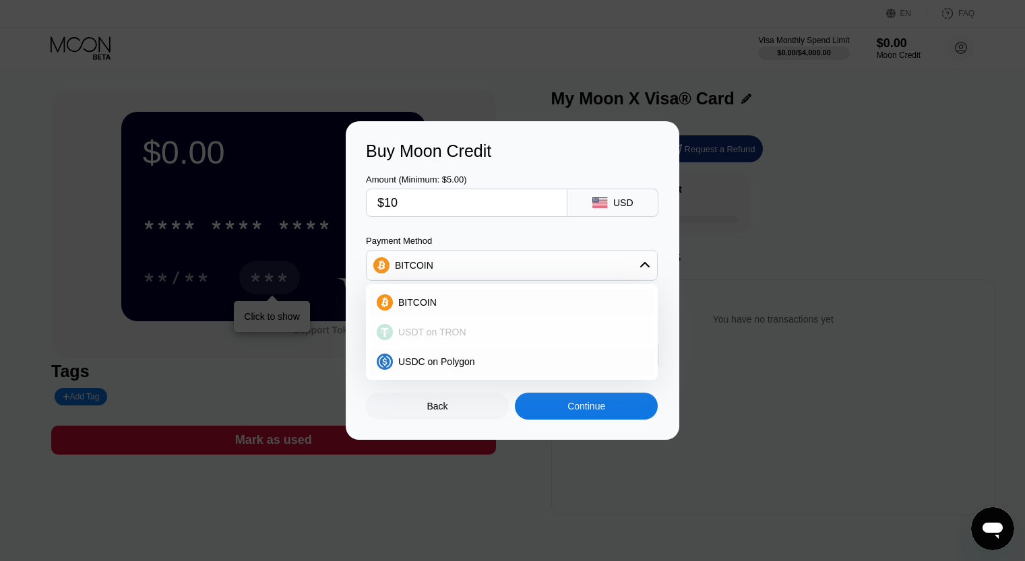
click at [462, 330] on div "USDT on TRON" at bounding box center [520, 332] width 254 height 11
type input "10.10"
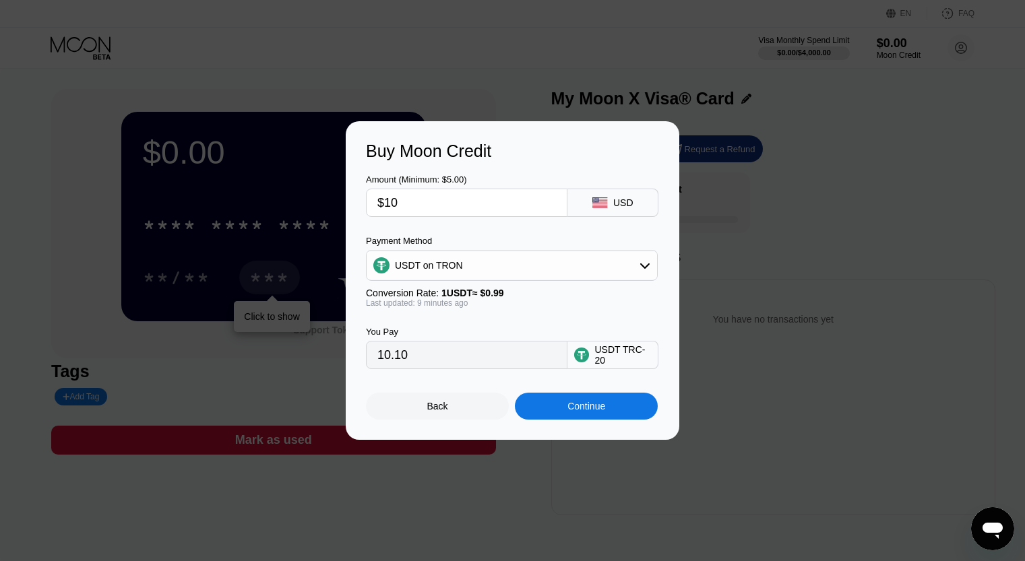
click at [479, 322] on div "You Pay 10.10 USDT TRC-20" at bounding box center [512, 338] width 293 height 61
click at [581, 419] on div "Continue" at bounding box center [586, 406] width 143 height 27
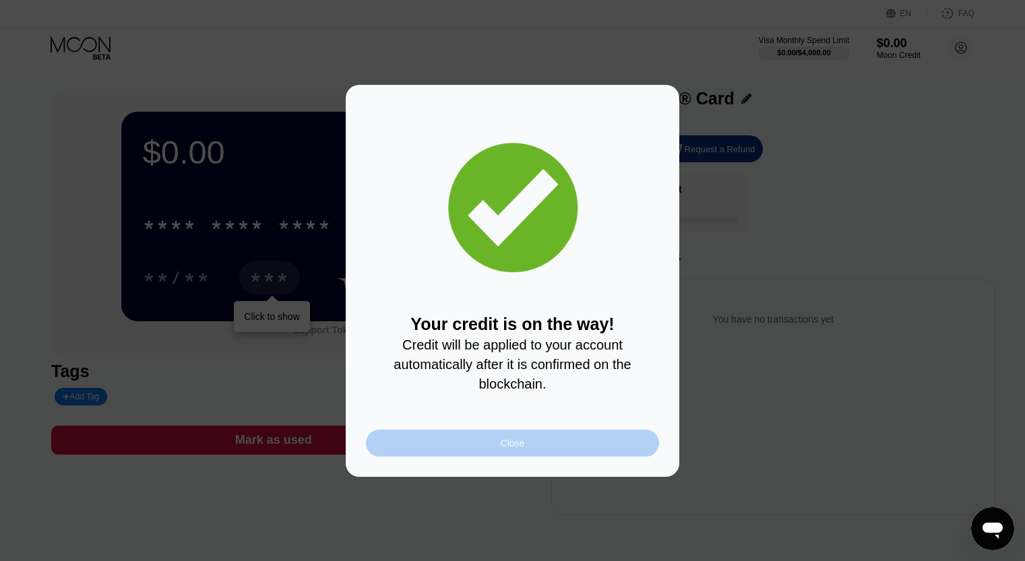
click at [539, 451] on div "Close" at bounding box center [512, 443] width 293 height 27
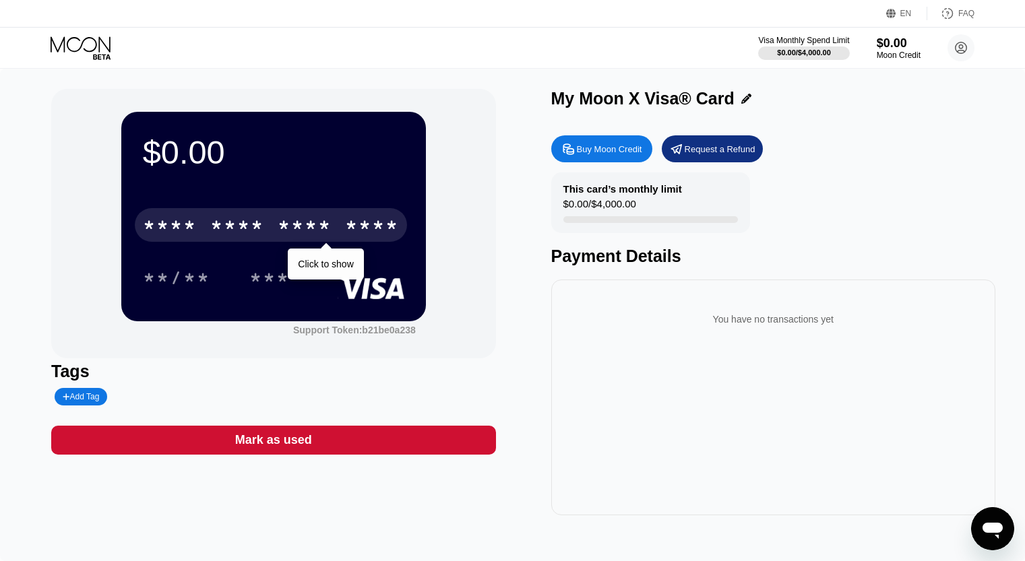
click at [286, 216] on div "* * * * * * * * * * * * ****" at bounding box center [271, 225] width 272 height 34
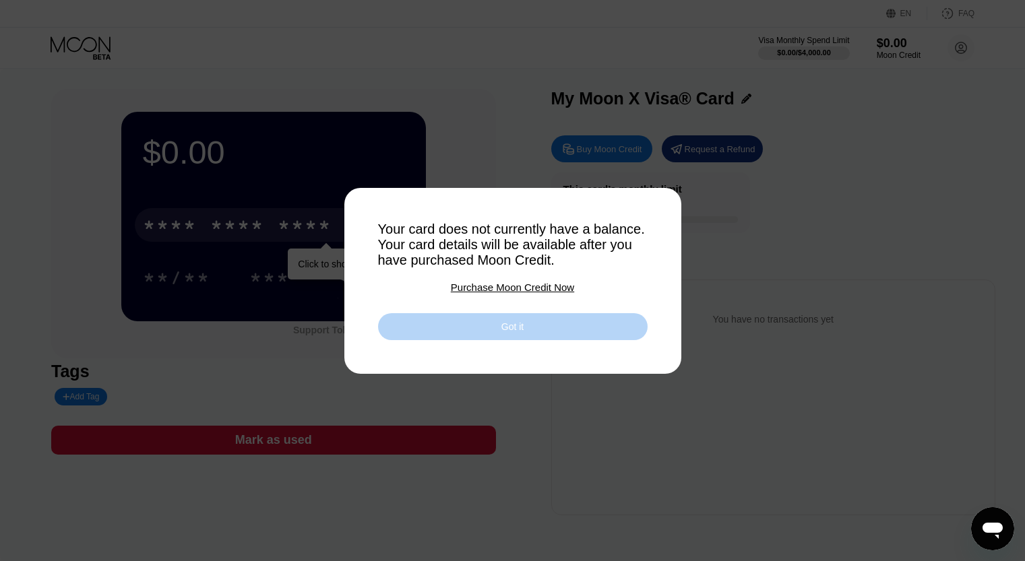
click at [587, 333] on div "Got it" at bounding box center [512, 326] width 269 height 27
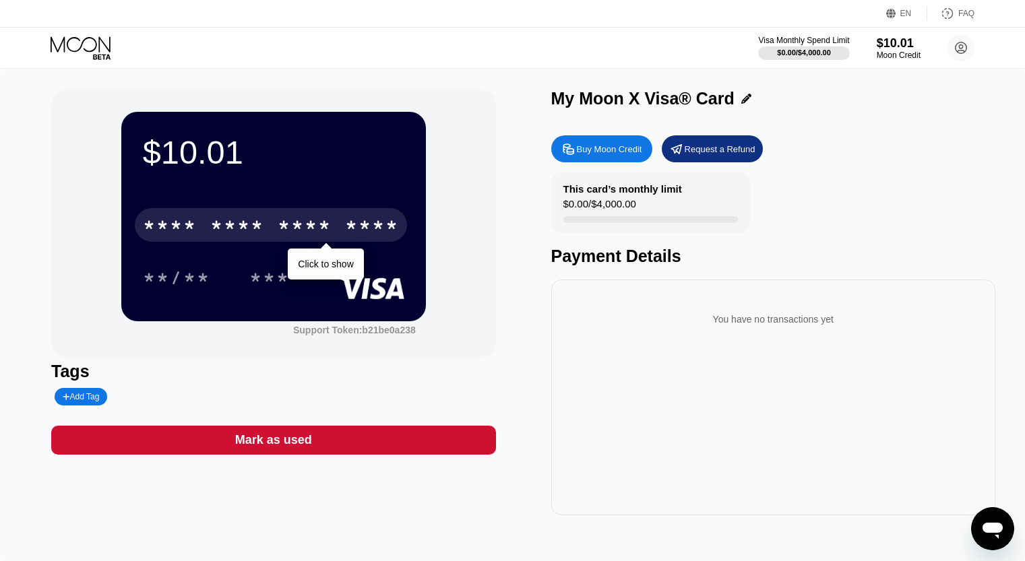
click at [292, 229] on div "* * * *" at bounding box center [305, 227] width 54 height 22
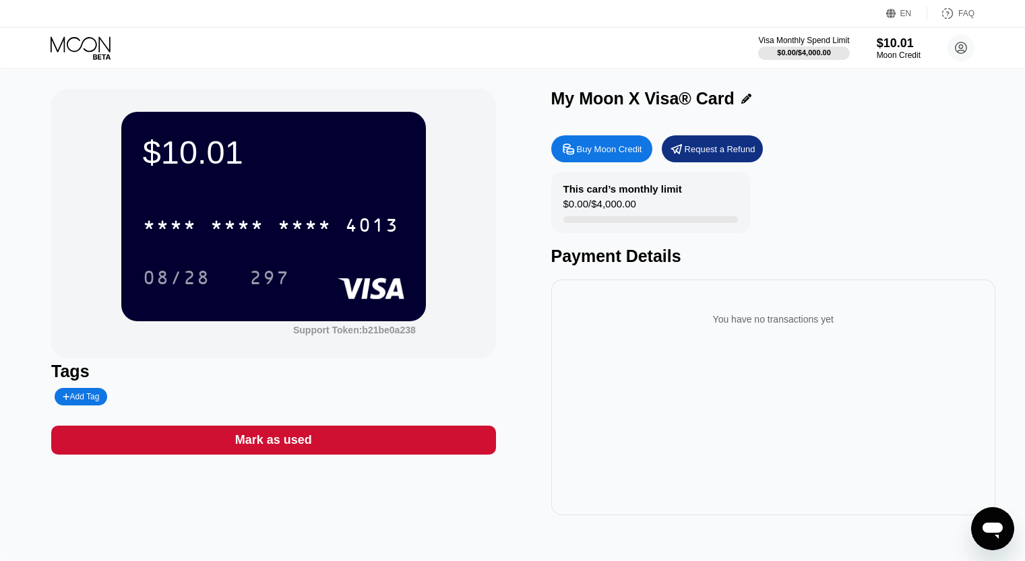
click at [333, 272] on div "08/28 297" at bounding box center [273, 278] width 261 height 34
click at [329, 250] on div "* * * * * * * * * * * * 4013 08/28 297" at bounding box center [273, 238] width 261 height 80
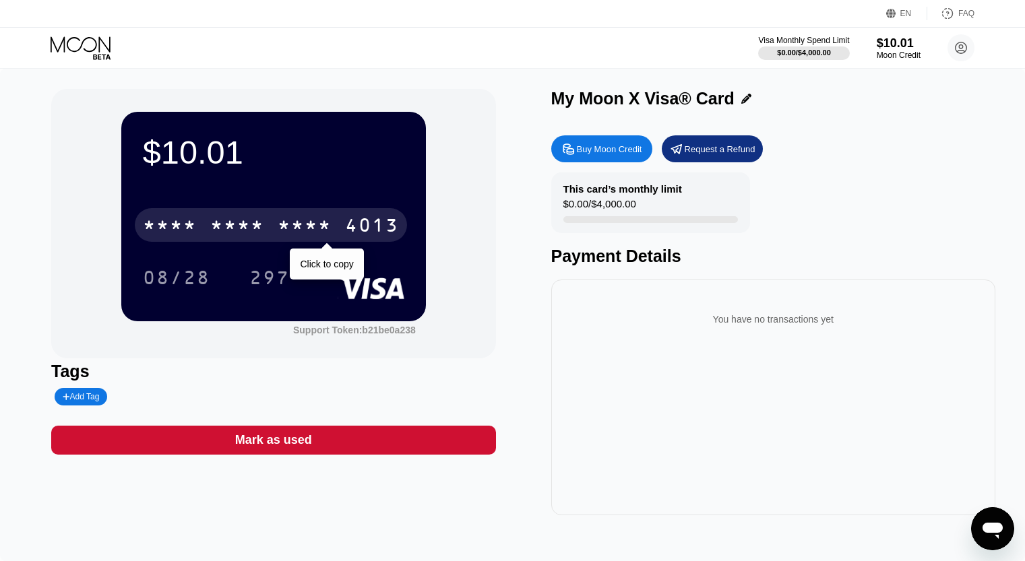
click at [323, 228] on div "* * * *" at bounding box center [305, 227] width 54 height 22
click at [281, 230] on div "2064" at bounding box center [305, 227] width 54 height 22
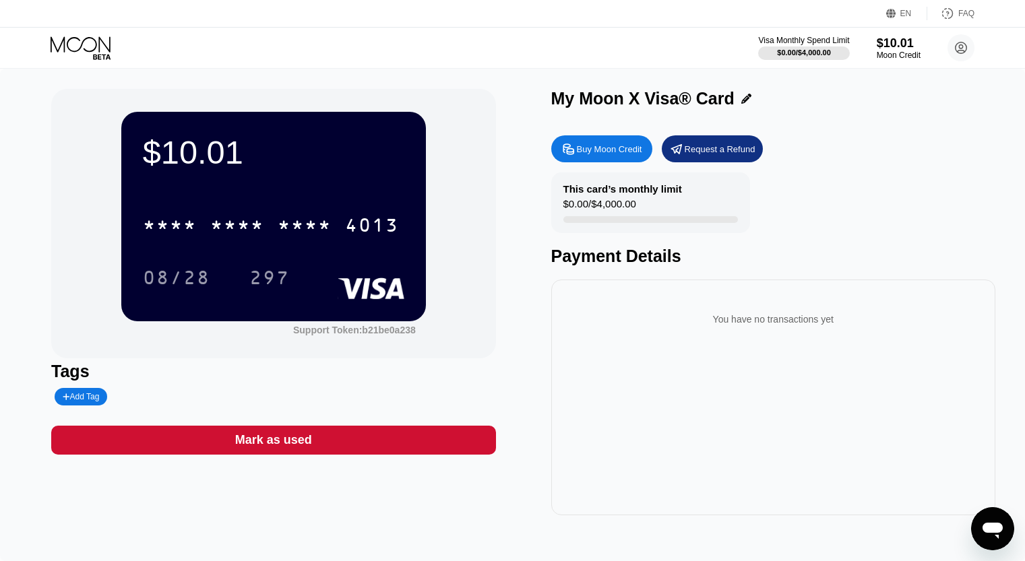
click at [850, 220] on div "This card’s monthly limit $0.00 / $4,000.00 Payment Details" at bounding box center [773, 219] width 444 height 94
click at [905, 39] on div "$10.01" at bounding box center [898, 43] width 45 height 14
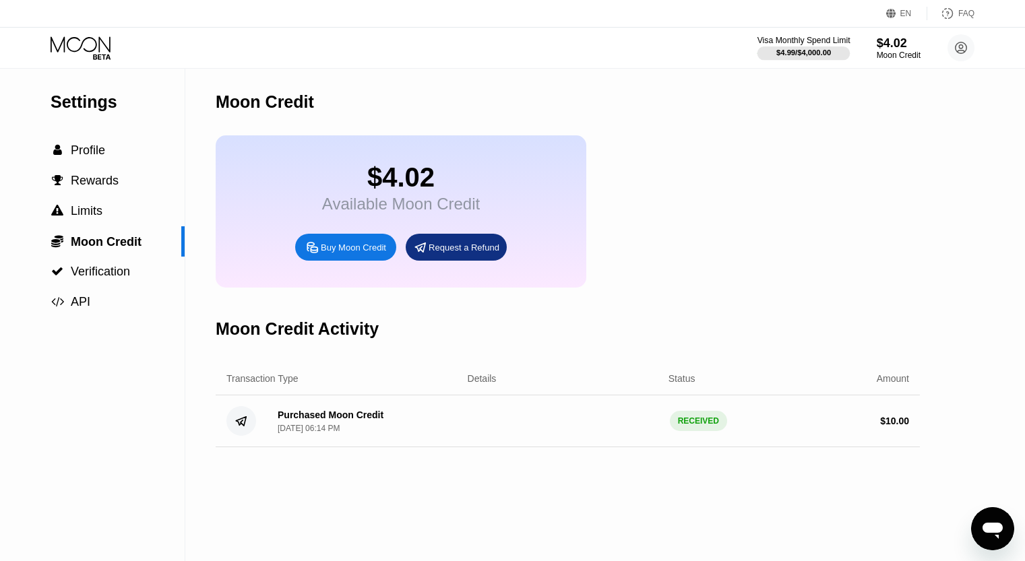
click at [812, 46] on div at bounding box center [803, 52] width 93 height 13
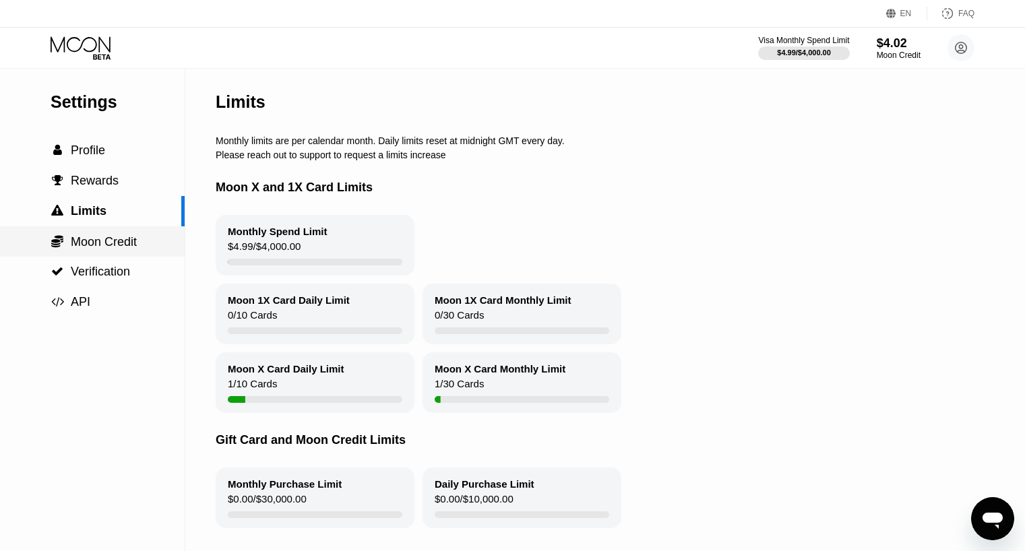
click at [86, 246] on span "Moon Credit" at bounding box center [104, 241] width 66 height 13
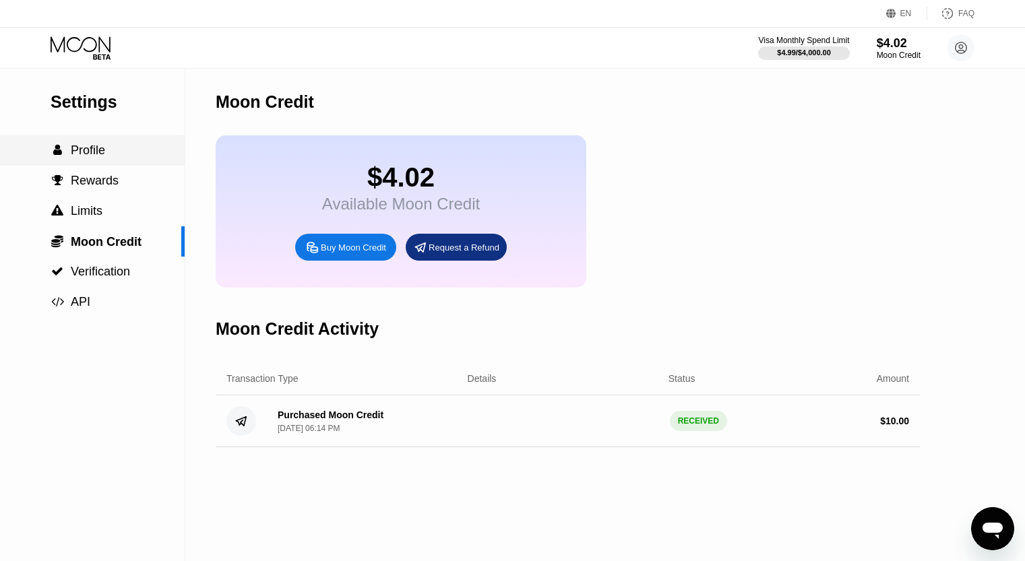
click at [77, 154] on span "Profile" at bounding box center [88, 150] width 34 height 13
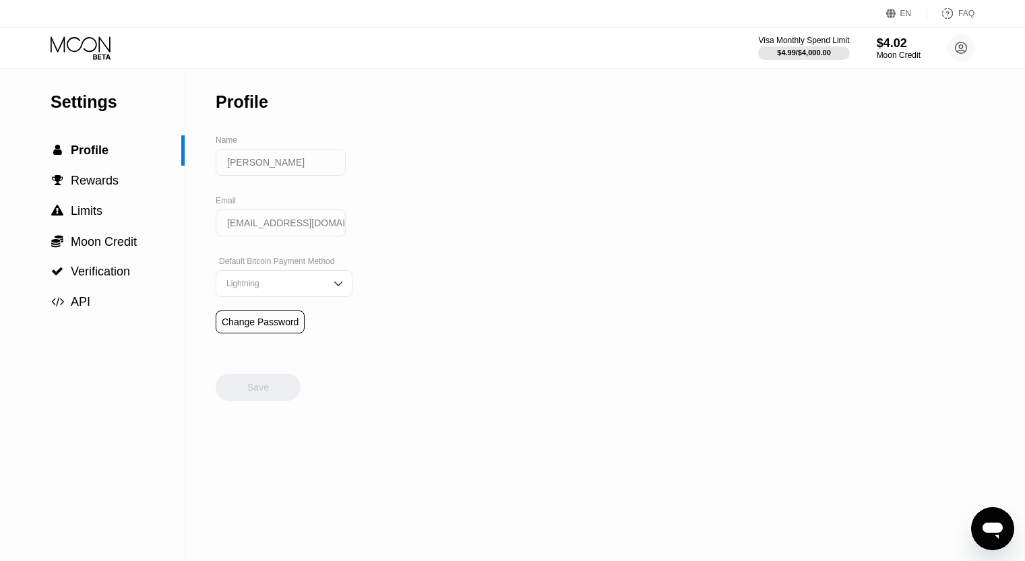
click at [974, 45] on div "Visa Monthly Spend Limit $4.99 / $4,000.00 $4.02 Moon Credit Carillo Fhuertas c…" at bounding box center [512, 48] width 1025 height 40
click at [968, 49] on circle at bounding box center [960, 47] width 27 height 27
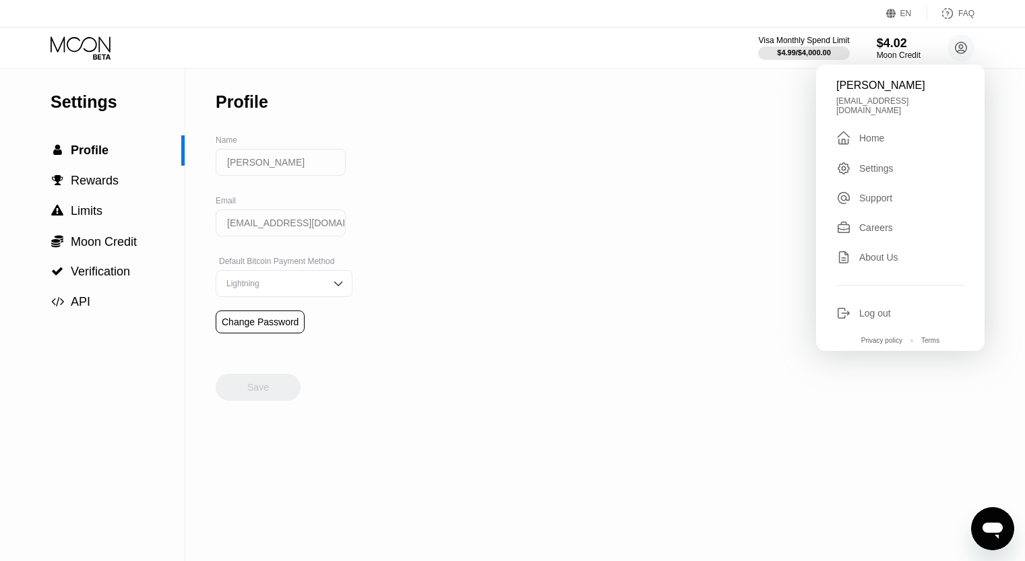
click at [879, 308] on div "Log out" at bounding box center [875, 313] width 32 height 11
